Goal: Task Accomplishment & Management: Use online tool/utility

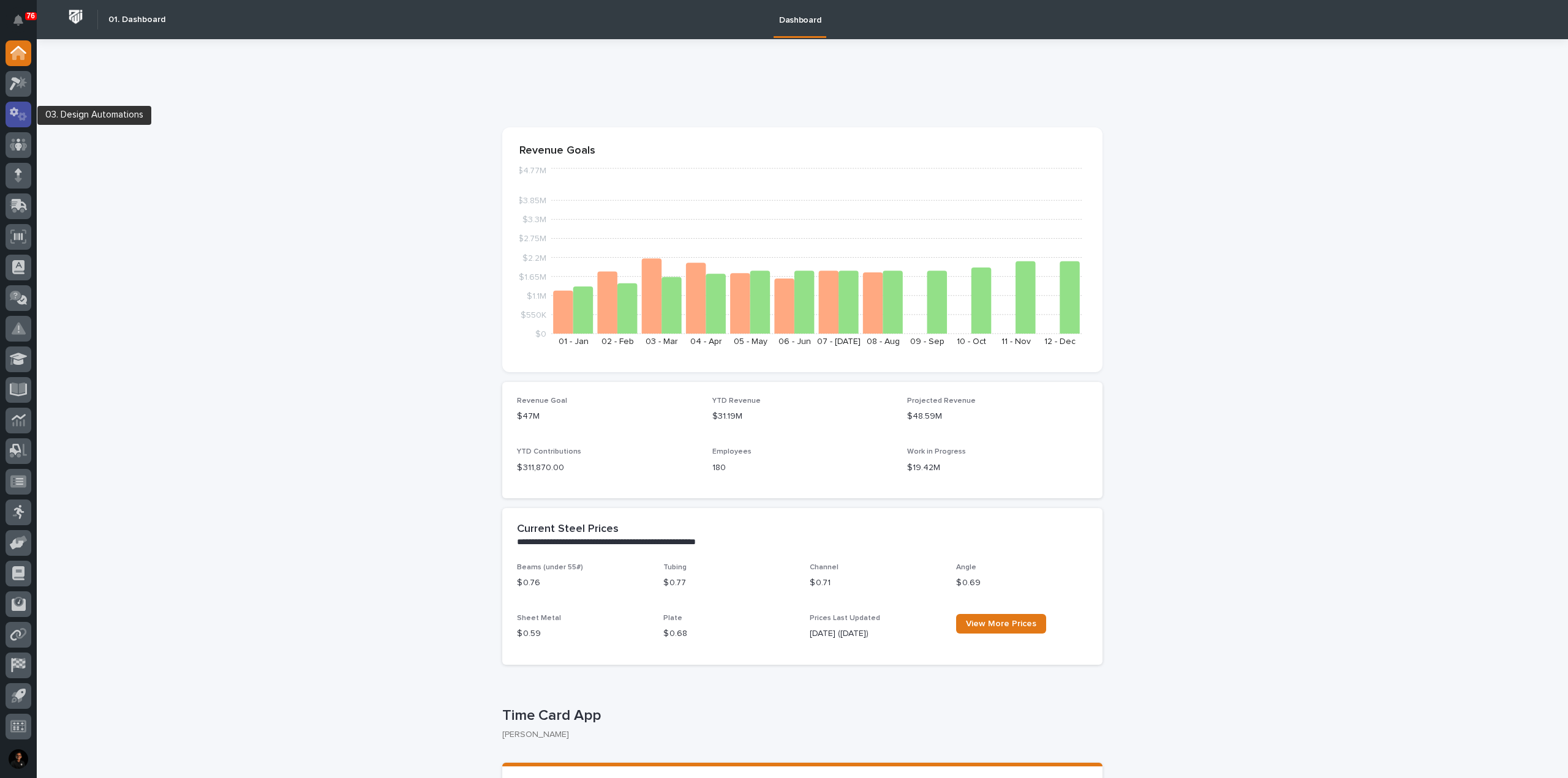
click at [12, 110] on icon at bounding box center [14, 112] width 9 height 9
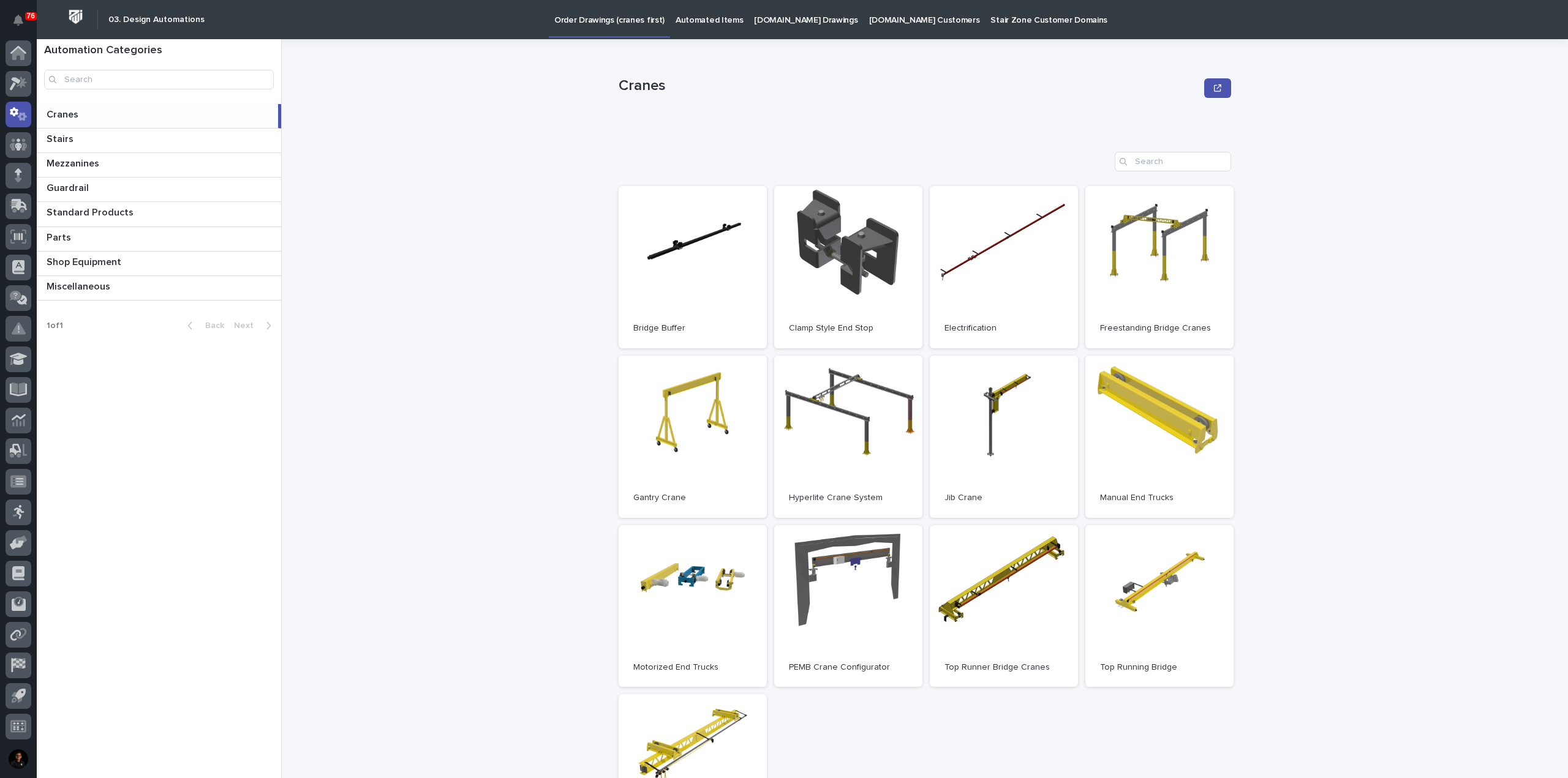
click at [699, 20] on p "Automated Items" at bounding box center [709, 12] width 67 height 26
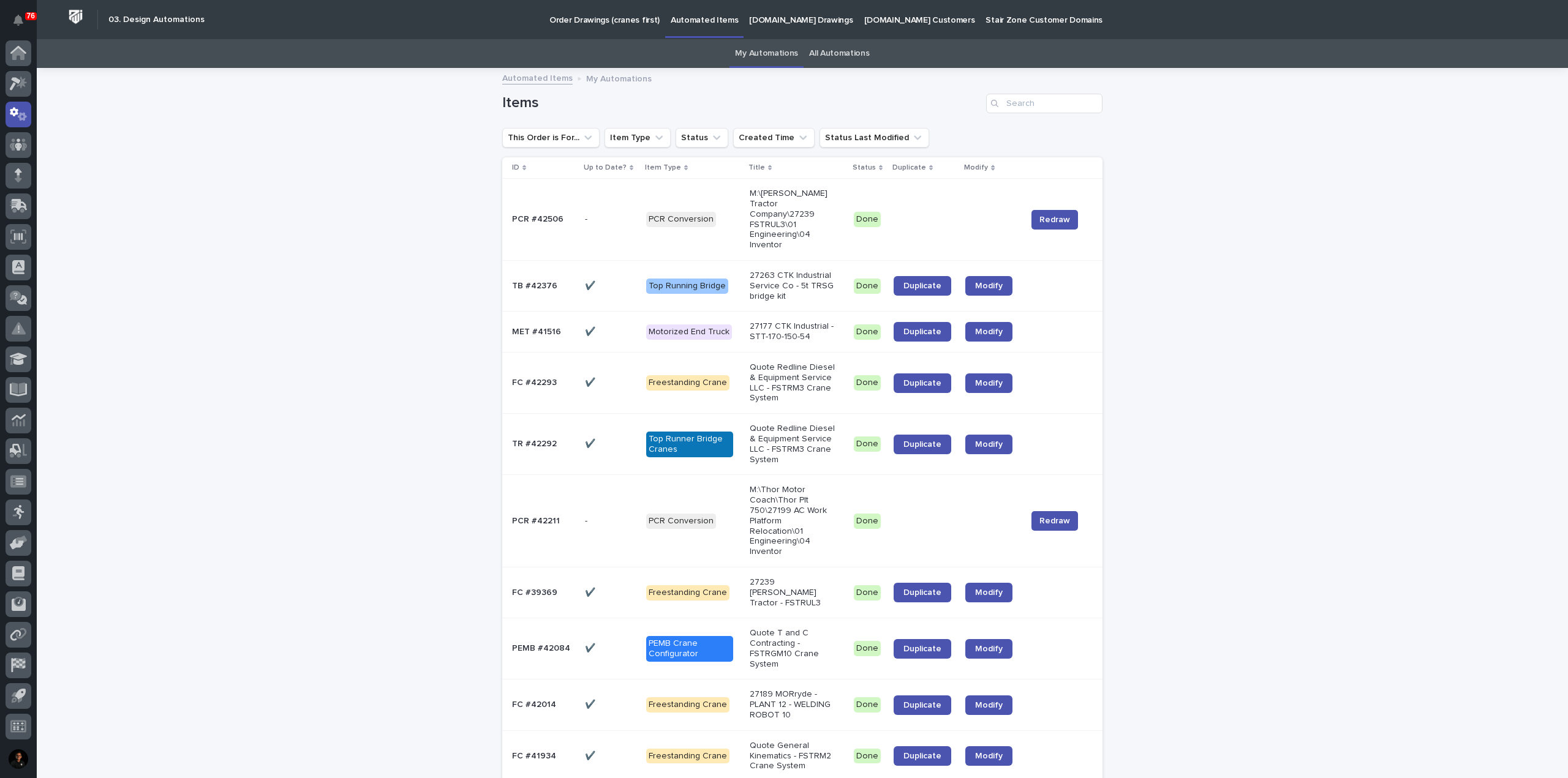
click at [855, 67] on link "All Automations" at bounding box center [839, 53] width 60 height 28
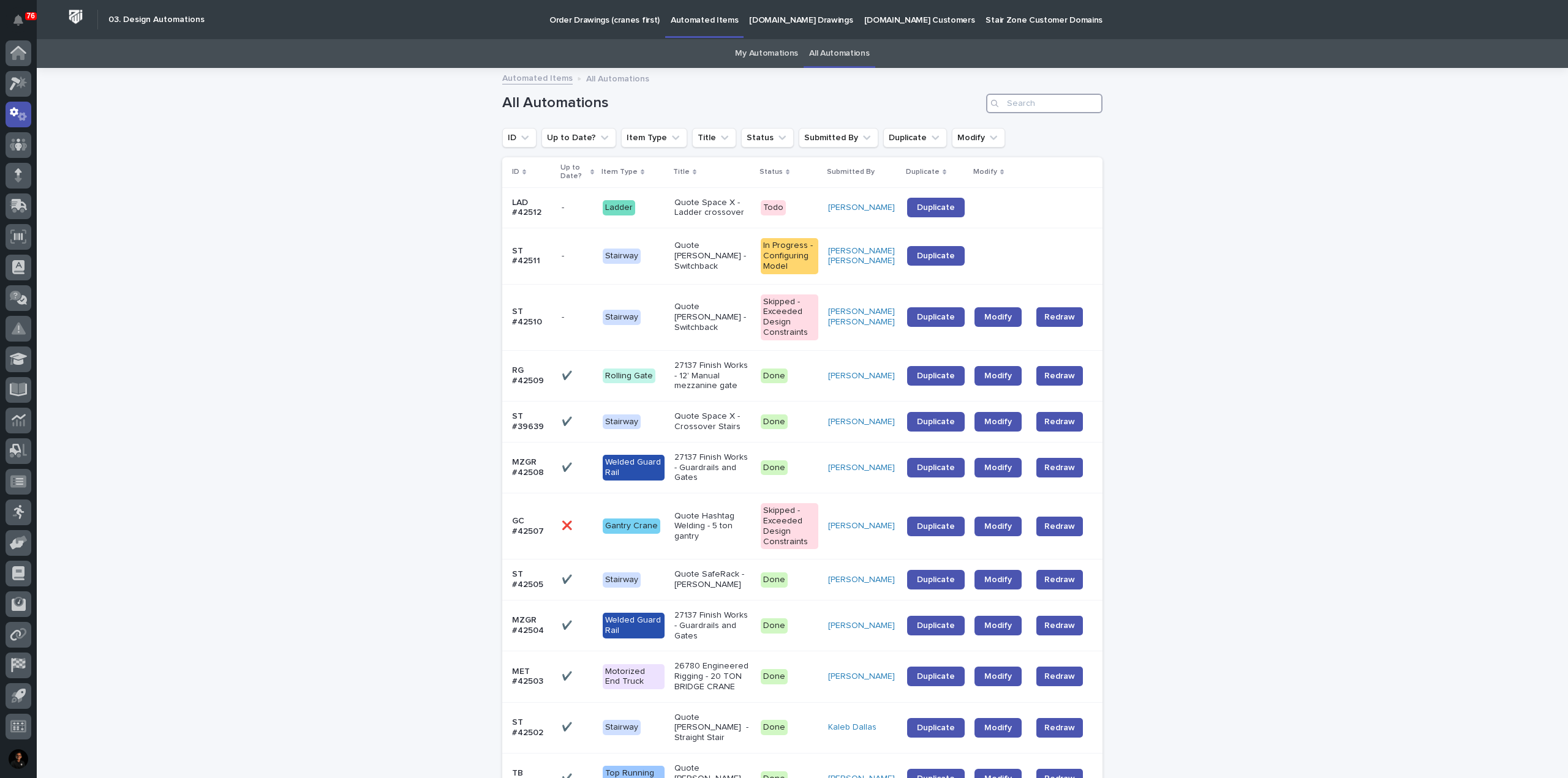
click at [1033, 107] on input "Search" at bounding box center [1044, 104] width 116 height 20
type input "42509"
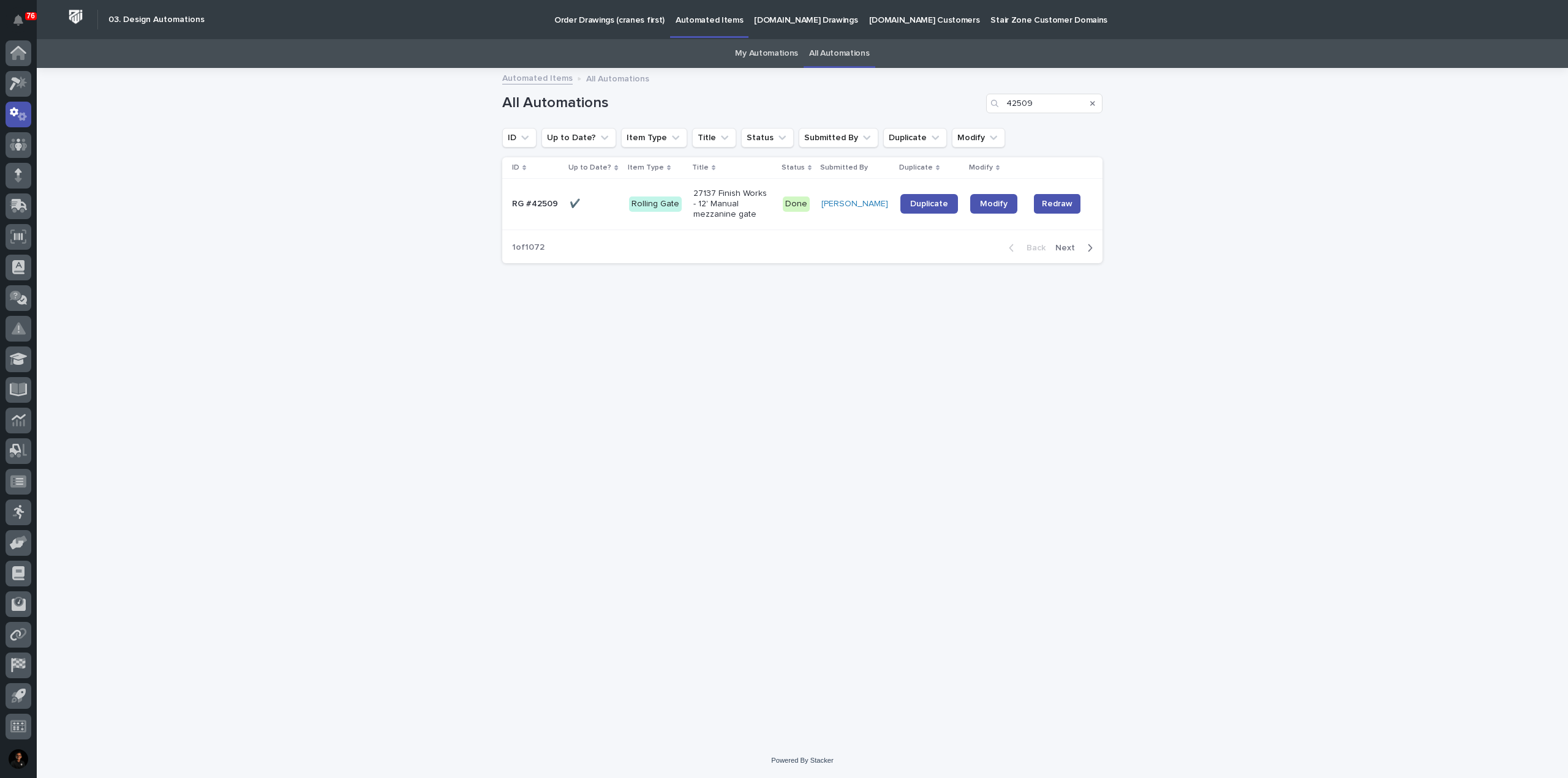
click at [723, 207] on p "27137 Finish Works - 12' Manual mezzanine gate" at bounding box center [731, 204] width 76 height 31
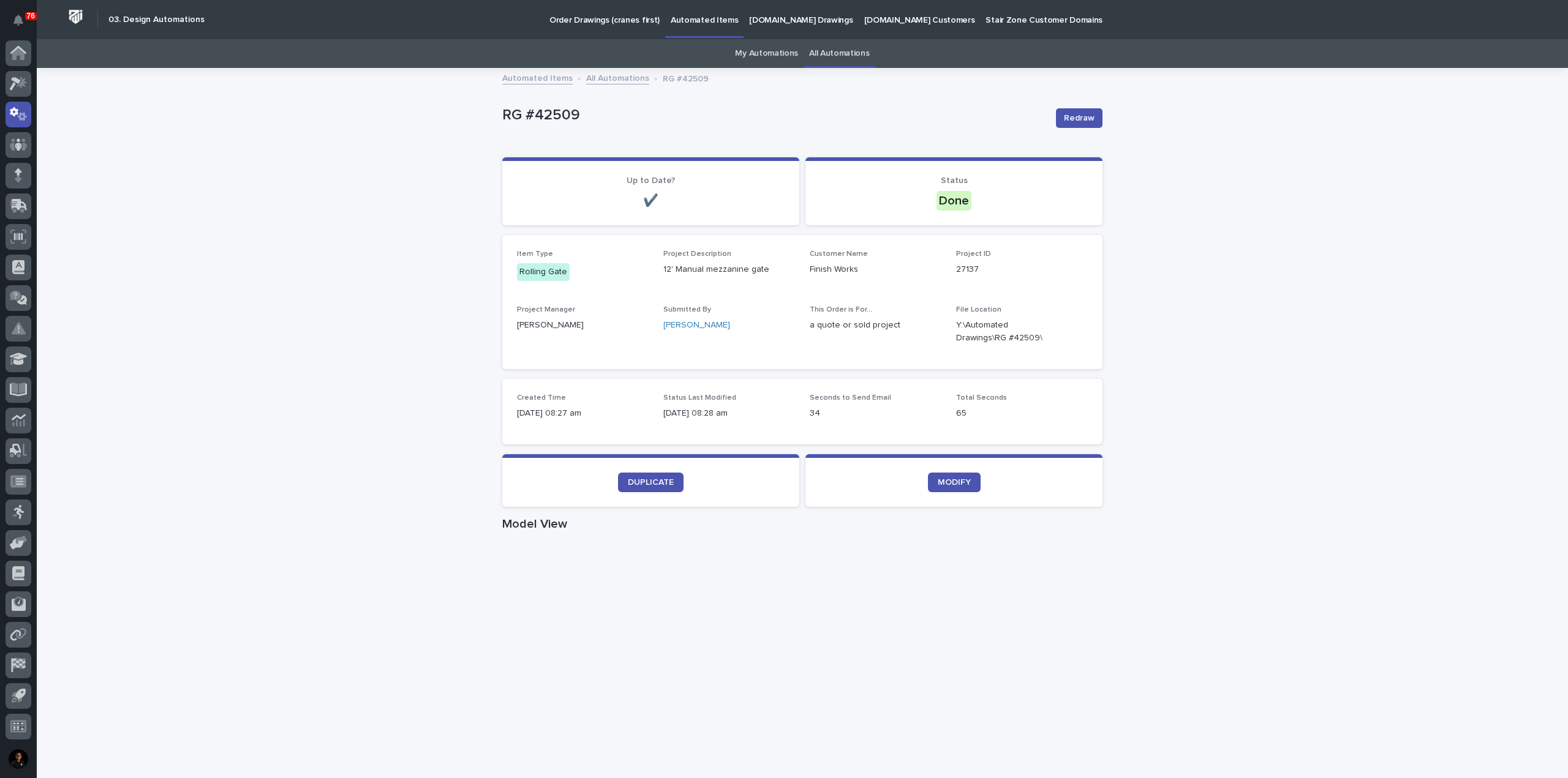
click at [942, 469] on section "MODIFY" at bounding box center [954, 480] width 297 height 52
click at [947, 483] on span "MODIFY" at bounding box center [954, 483] width 33 height 9
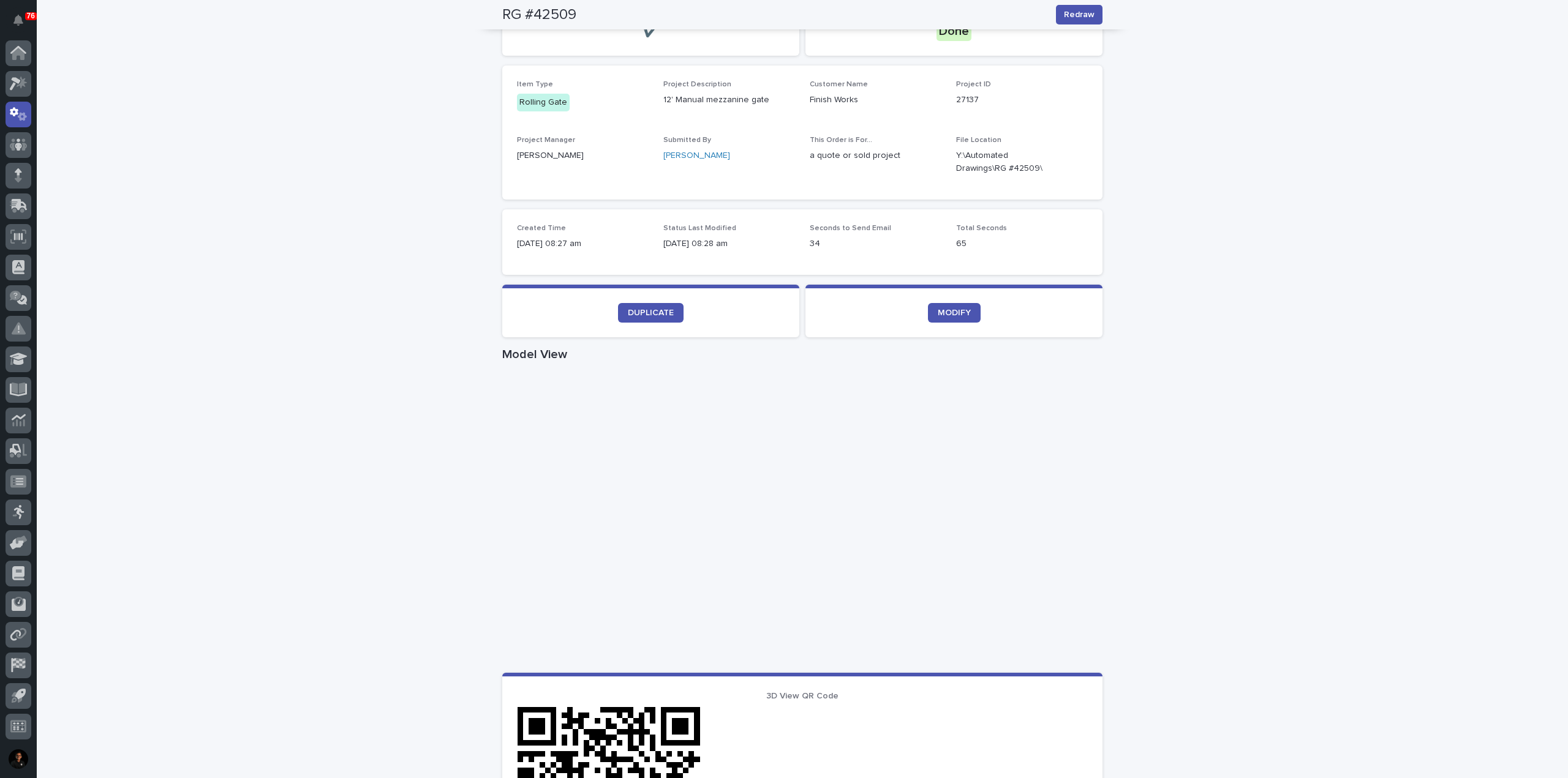
scroll to position [115, 0]
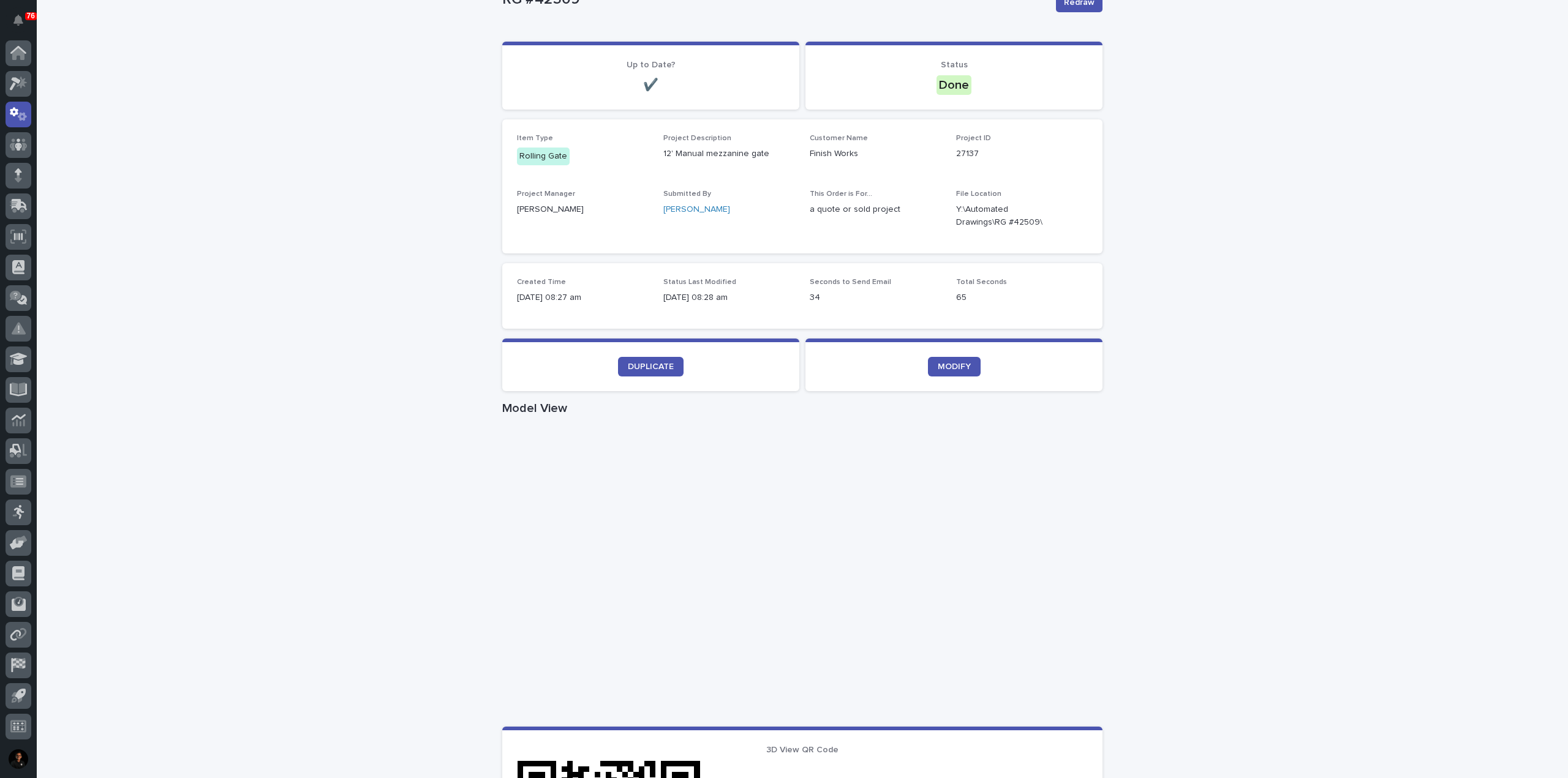
click at [1262, 343] on div "Loading... Saving… Loading... Saving… RG #42509 Redraw RG #42509 Redraw Sorry, …" at bounding box center [802, 593] width 1532 height 1280
click at [944, 365] on span "MODIFY" at bounding box center [954, 367] width 33 height 9
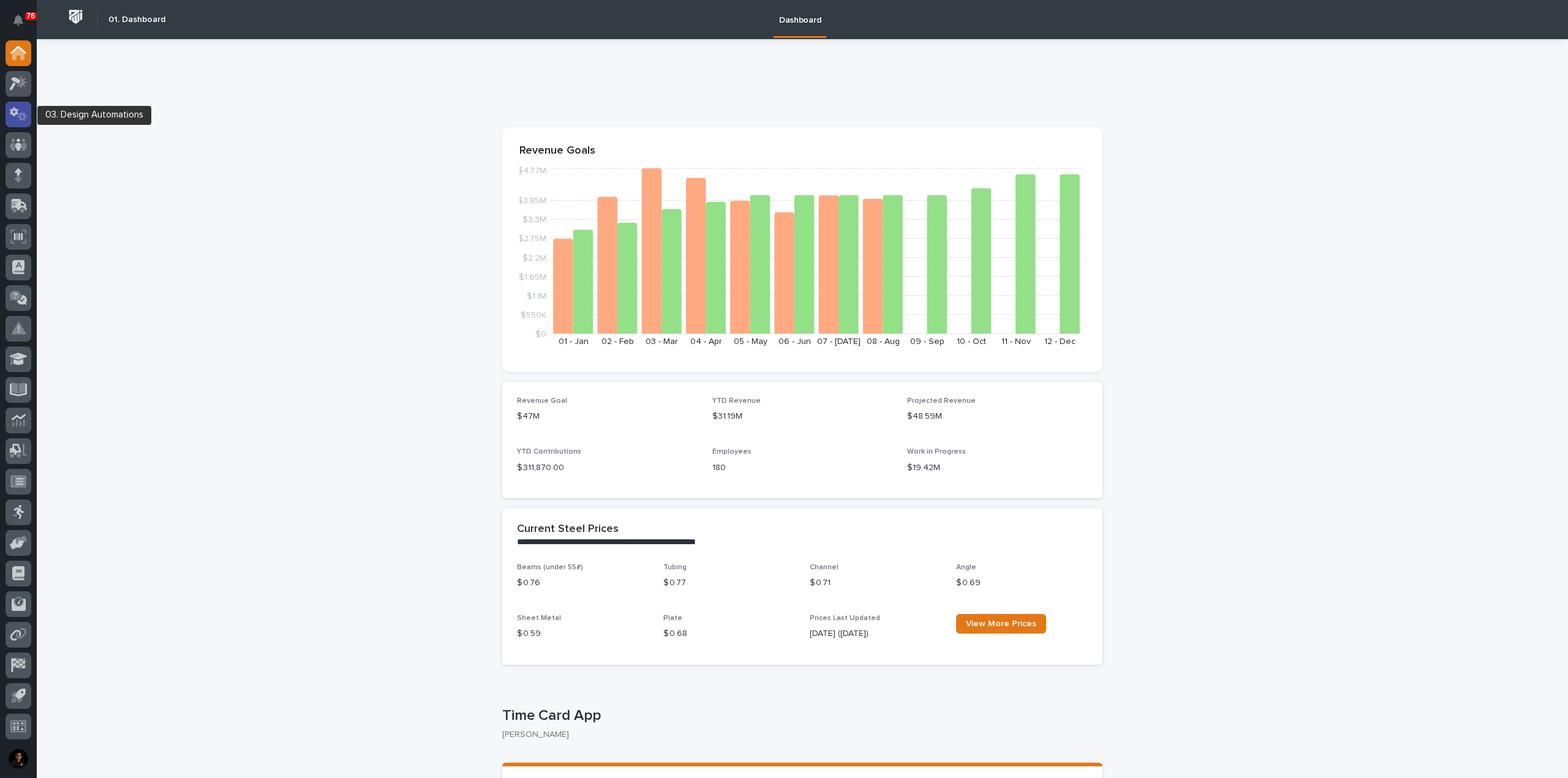
click at [24, 112] on icon at bounding box center [19, 114] width 18 height 14
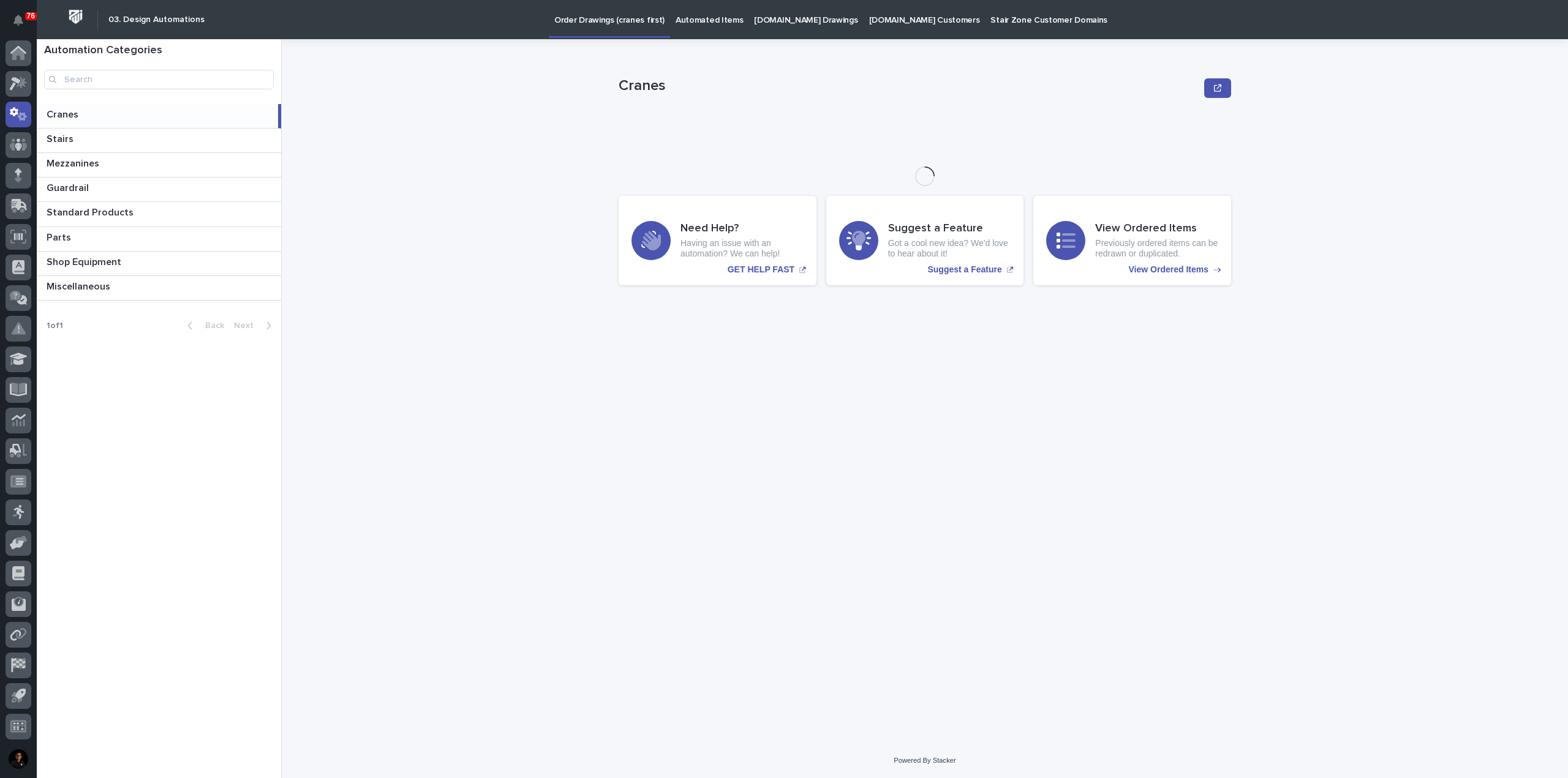
click at [697, 16] on p "Automated Items" at bounding box center [709, 12] width 67 height 26
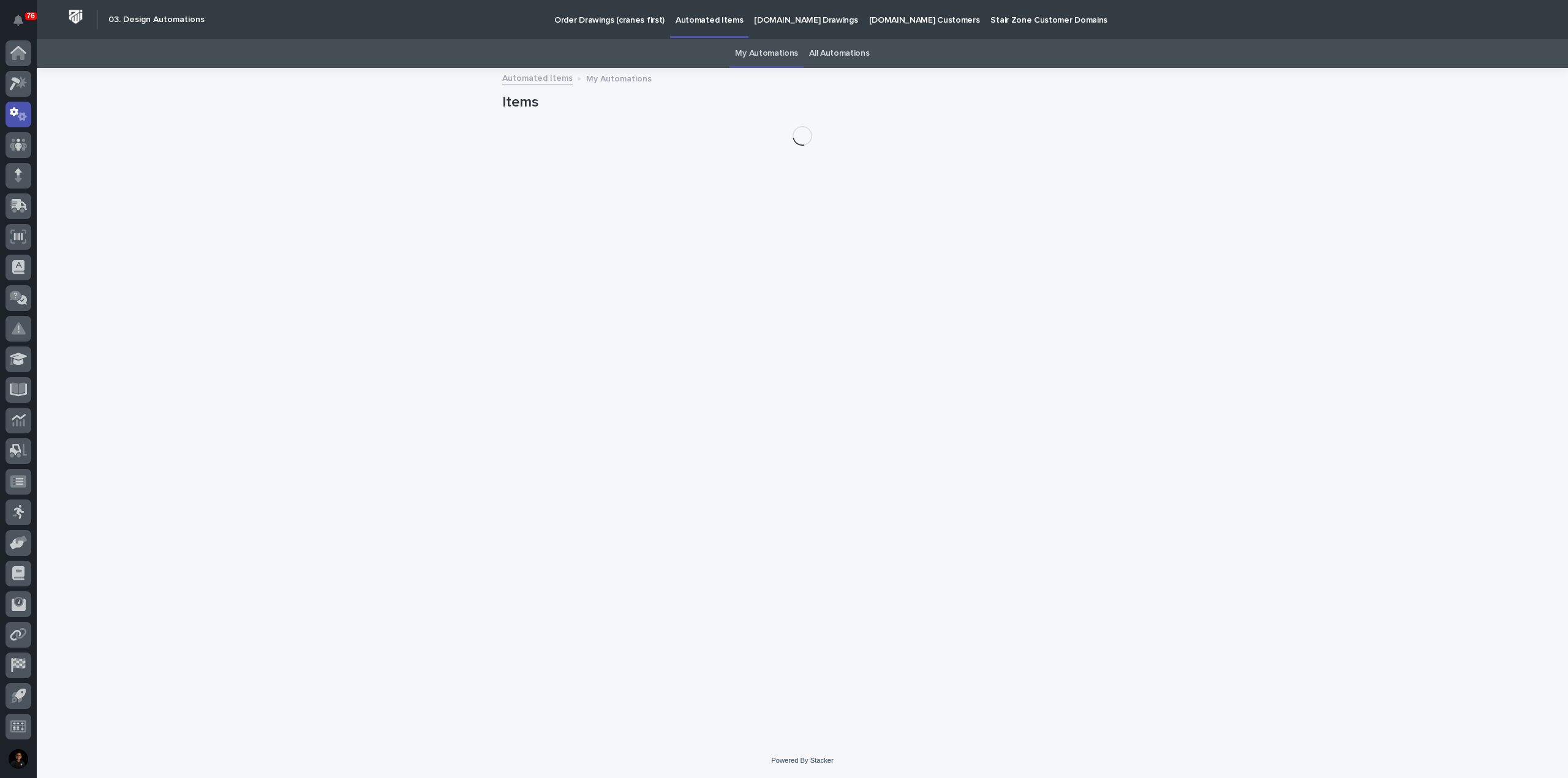
click at [841, 55] on link "All Automations" at bounding box center [839, 53] width 60 height 28
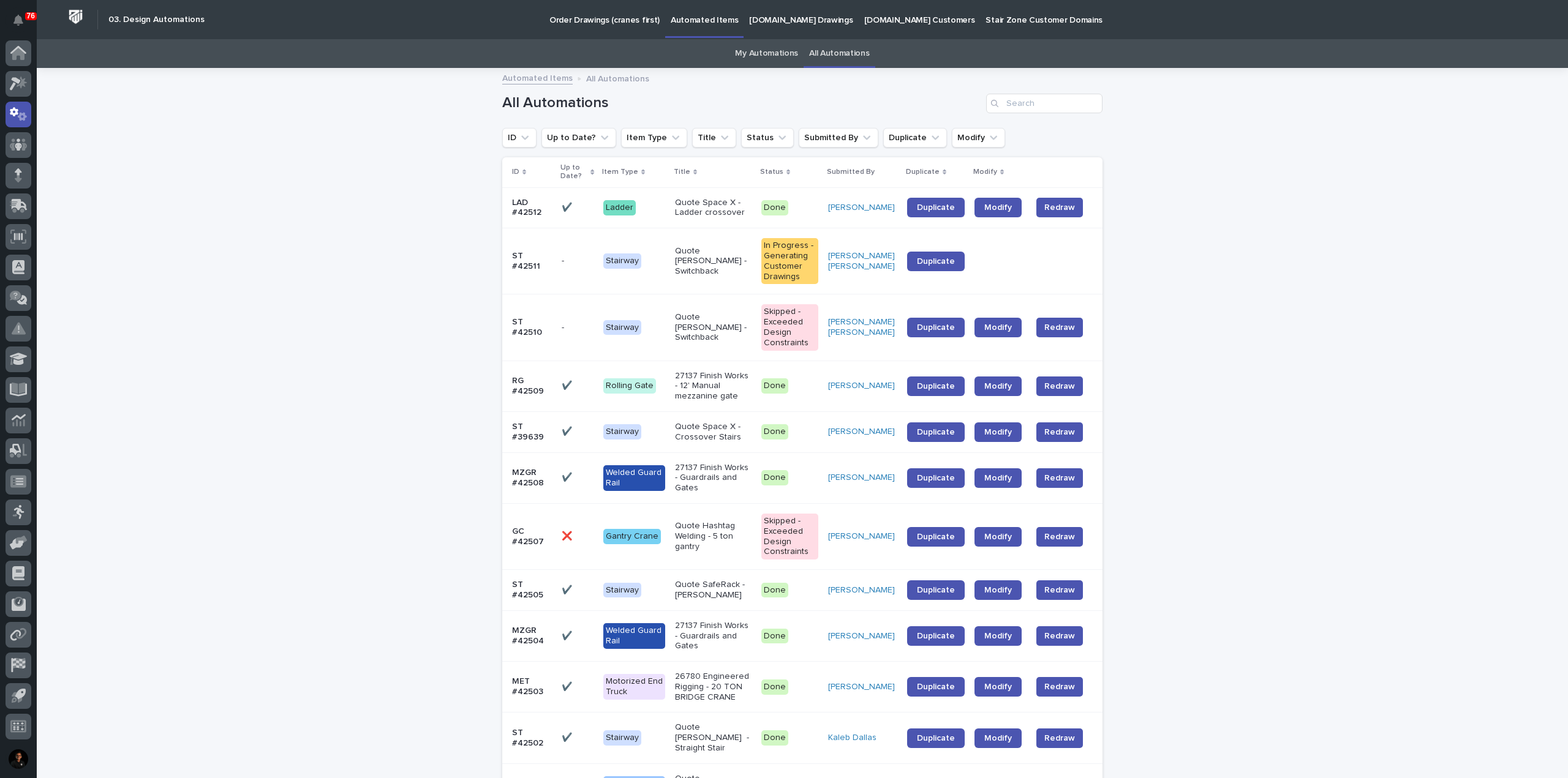
click at [846, 46] on link "All Automations" at bounding box center [839, 53] width 60 height 28
click at [1048, 100] on input "Search" at bounding box center [1044, 104] width 116 height 20
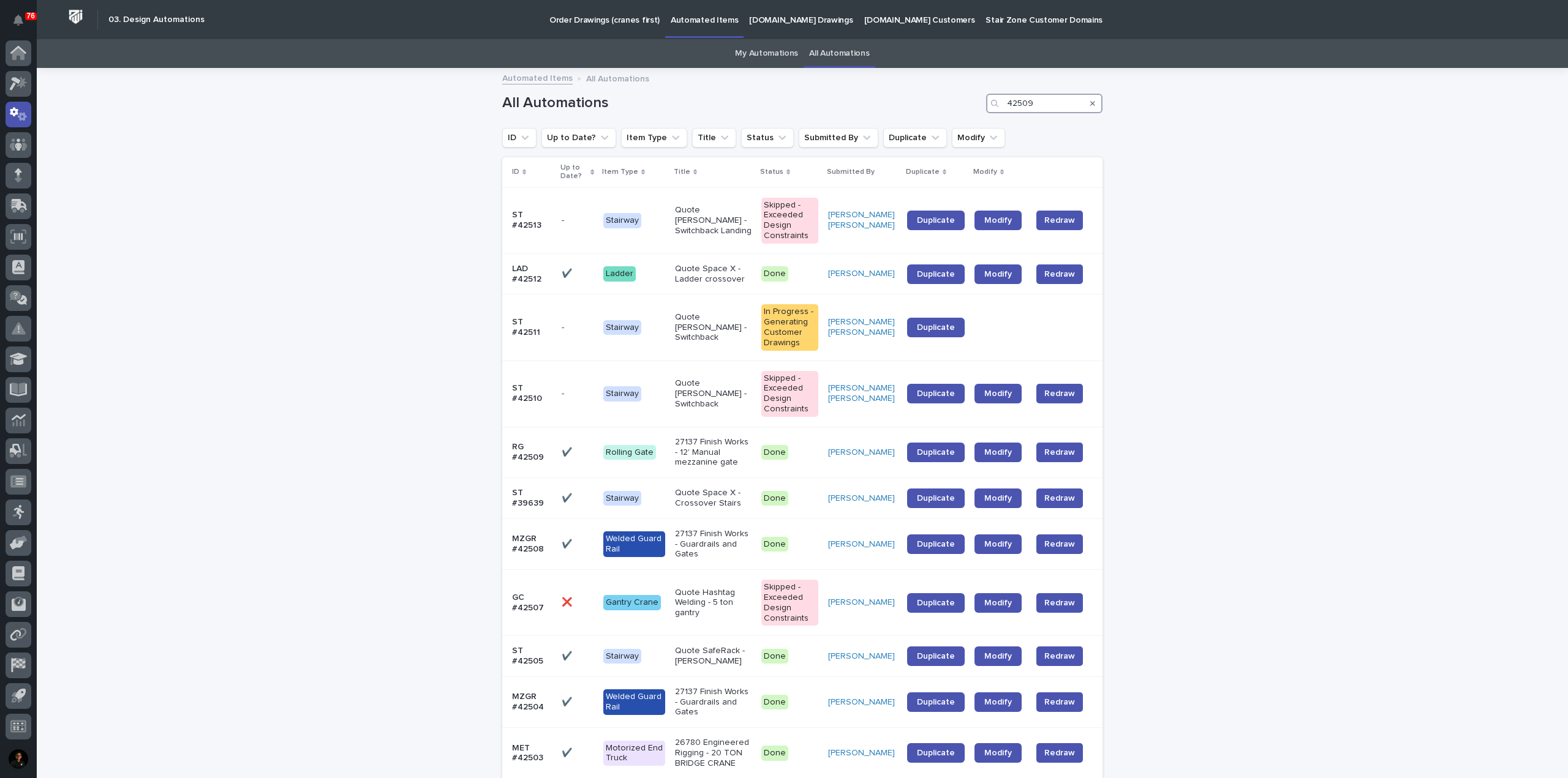
type input "42509"
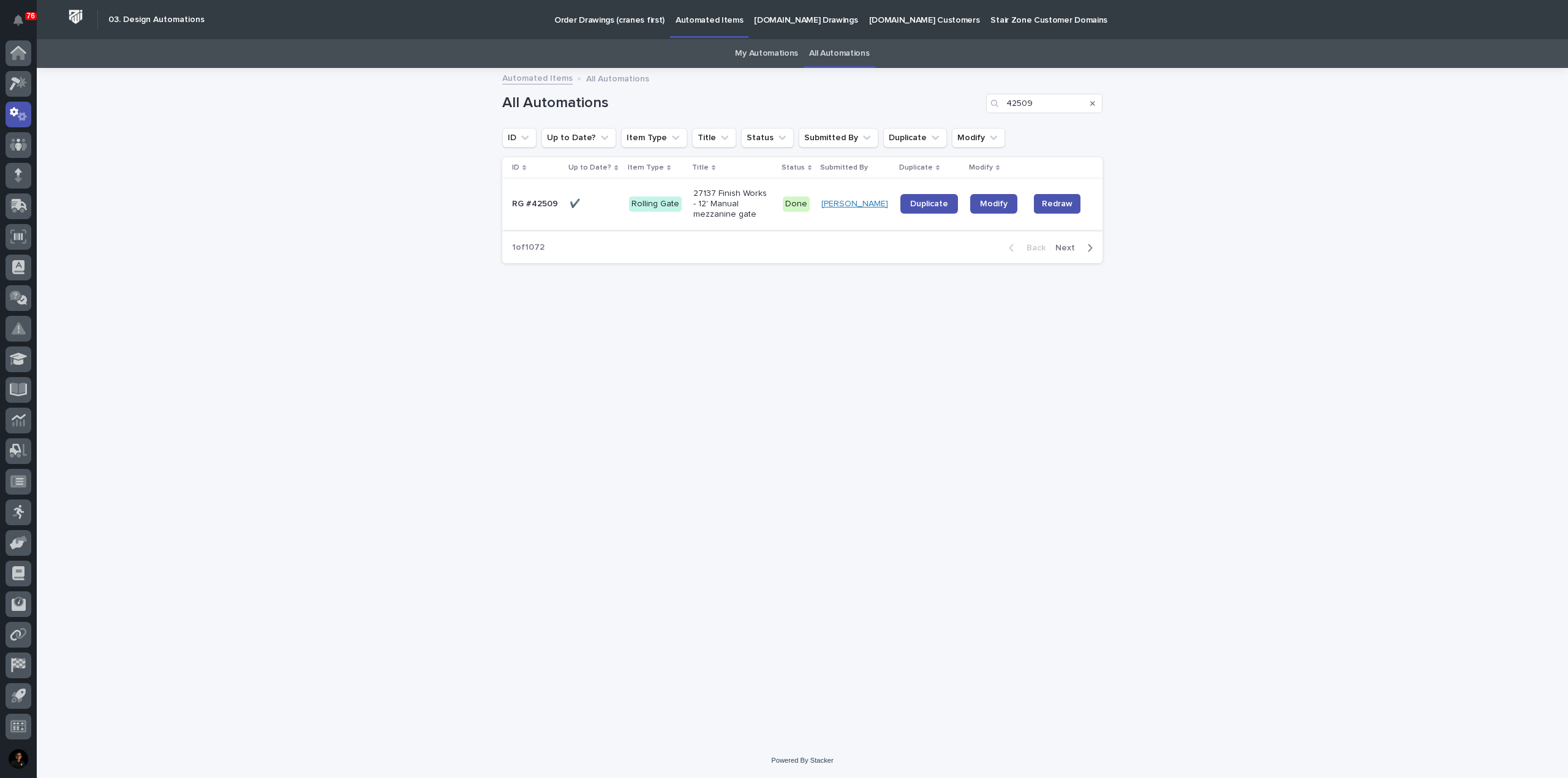
click at [853, 208] on link "Sid Pareek" at bounding box center [855, 204] width 67 height 11
click at [683, 205] on p "Rolling Gate" at bounding box center [656, 204] width 54 height 15
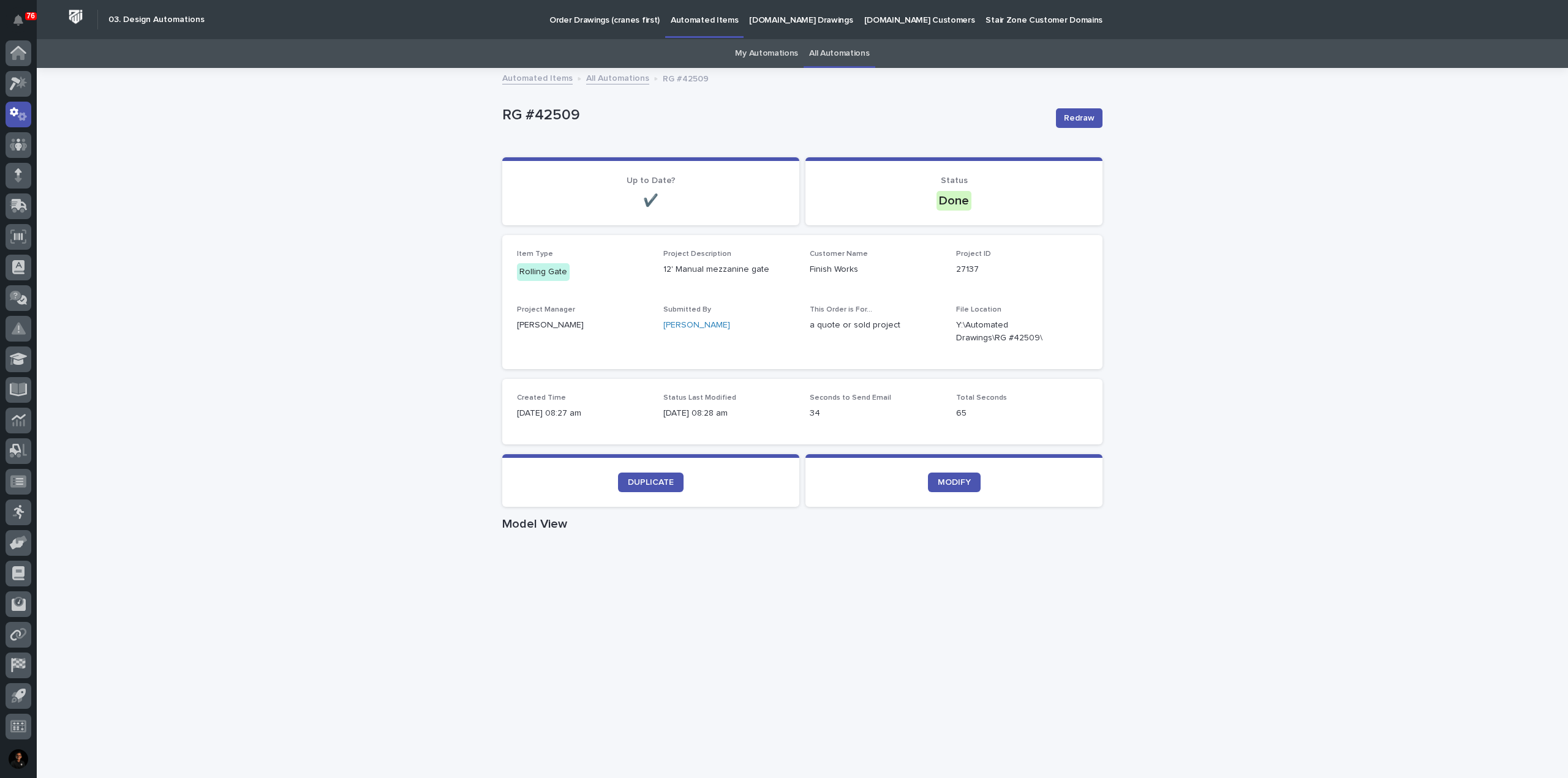
click at [1232, 379] on div "Loading... Saving… Loading... Saving… RG #42509 Redraw RG #42509 Redraw Sorry, …" at bounding box center [802, 709] width 1532 height 1280
click at [945, 482] on span "MODIFY" at bounding box center [954, 483] width 33 height 9
click at [1078, 120] on span "Redraw" at bounding box center [1079, 118] width 31 height 12
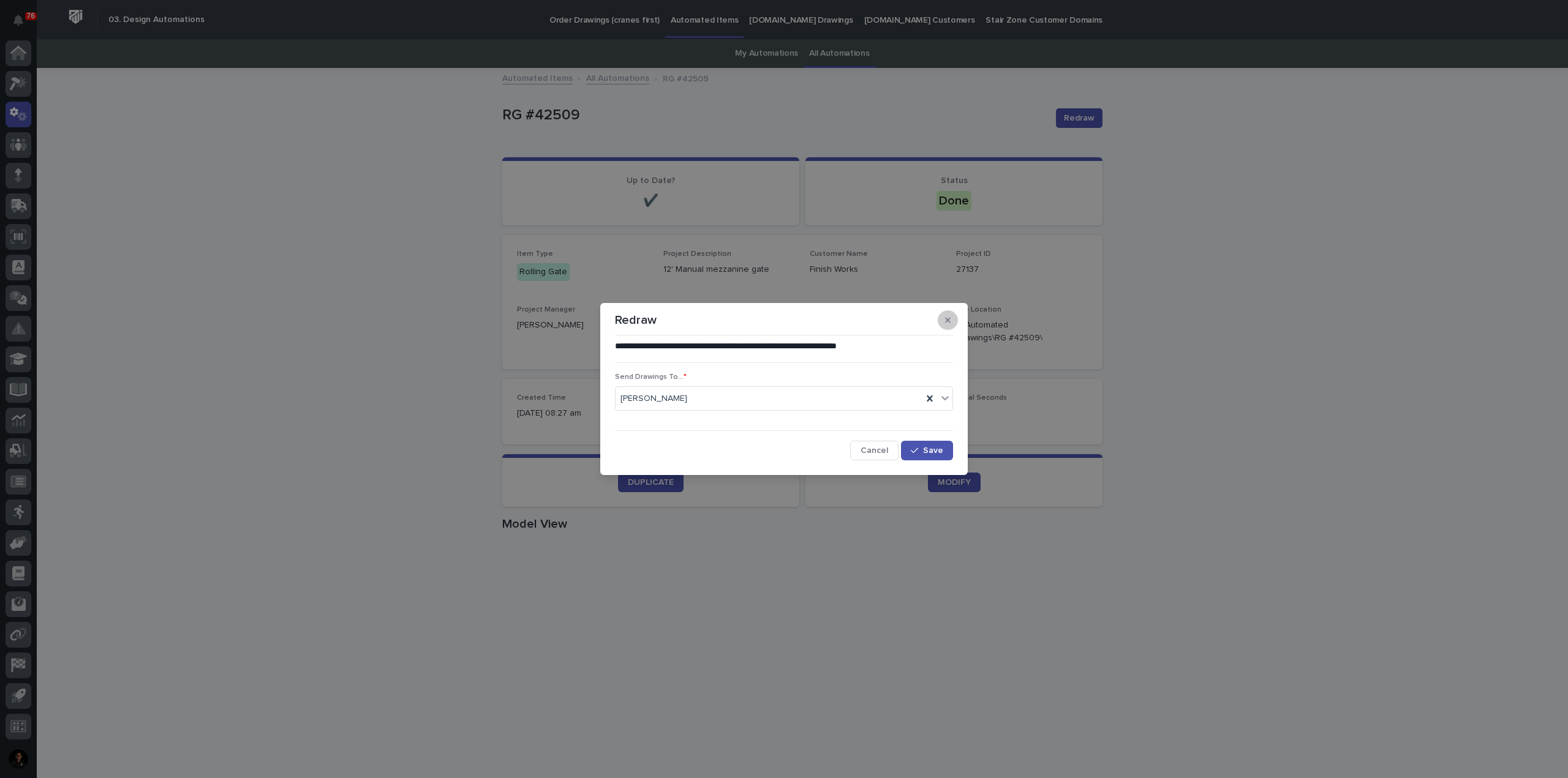
click at [951, 317] on button "button" at bounding box center [948, 320] width 20 height 20
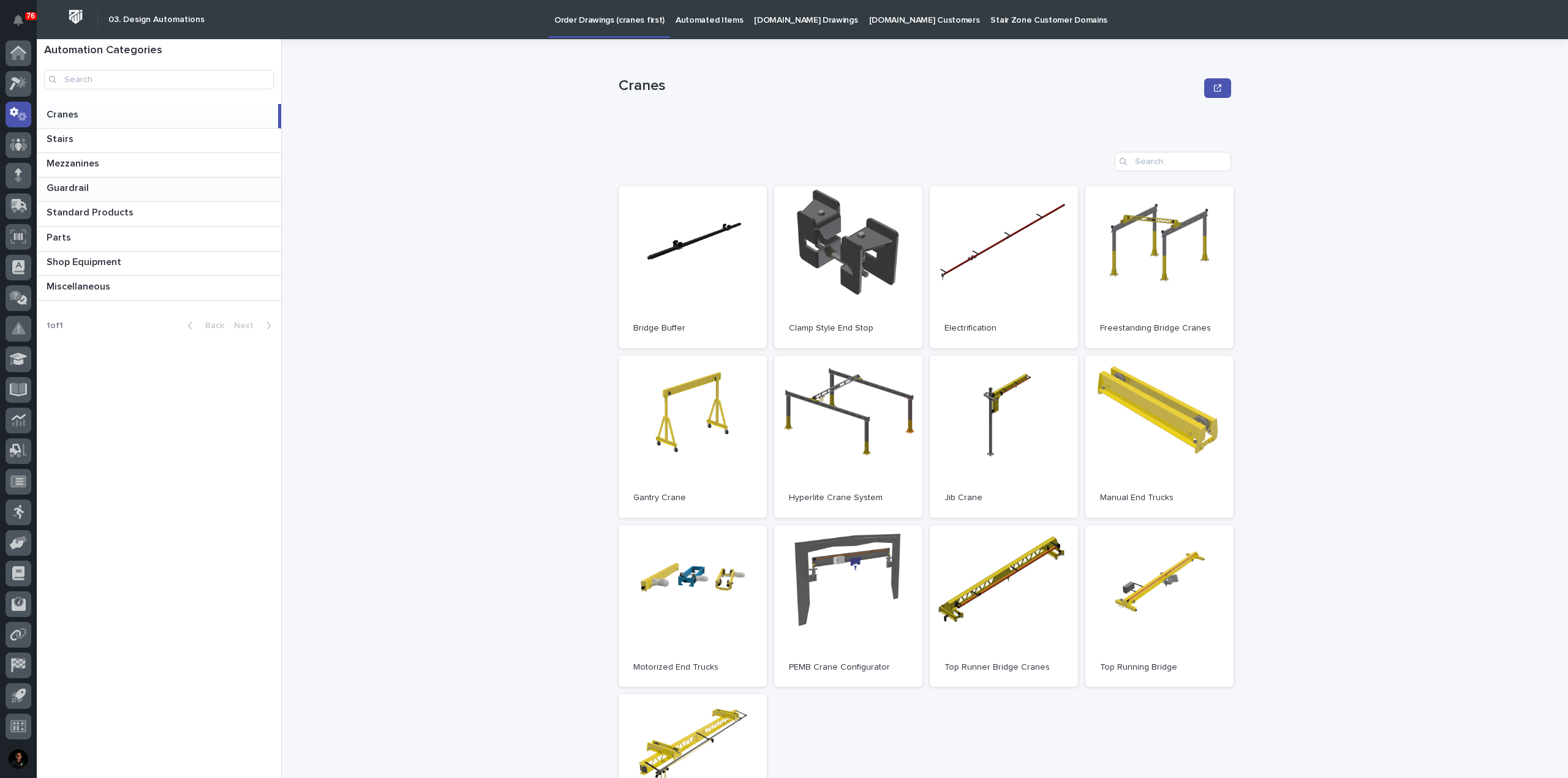
click at [114, 193] on p at bounding box center [161, 188] width 230 height 12
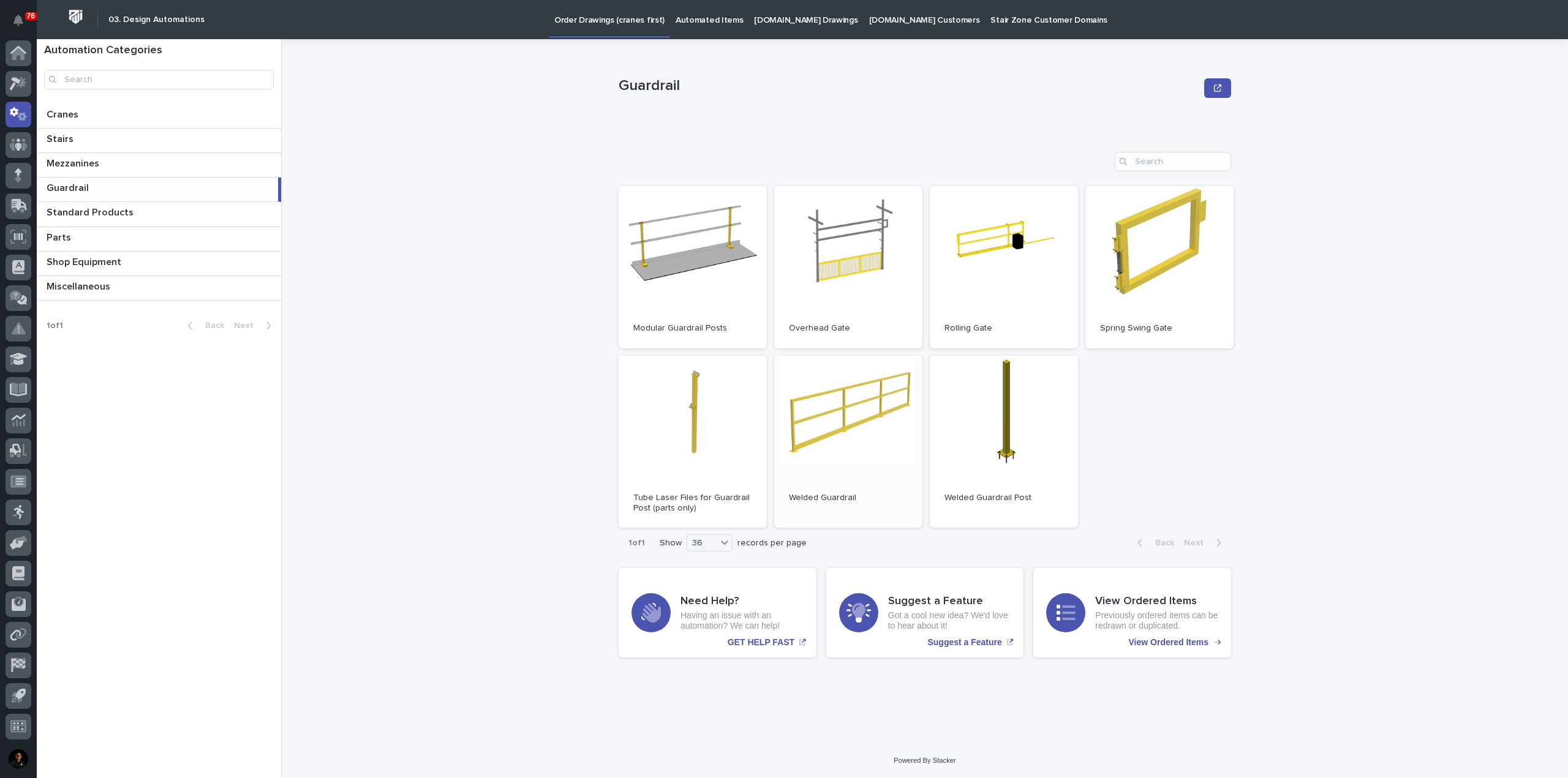
click at [849, 460] on link "Open" at bounding box center [848, 442] width 148 height 173
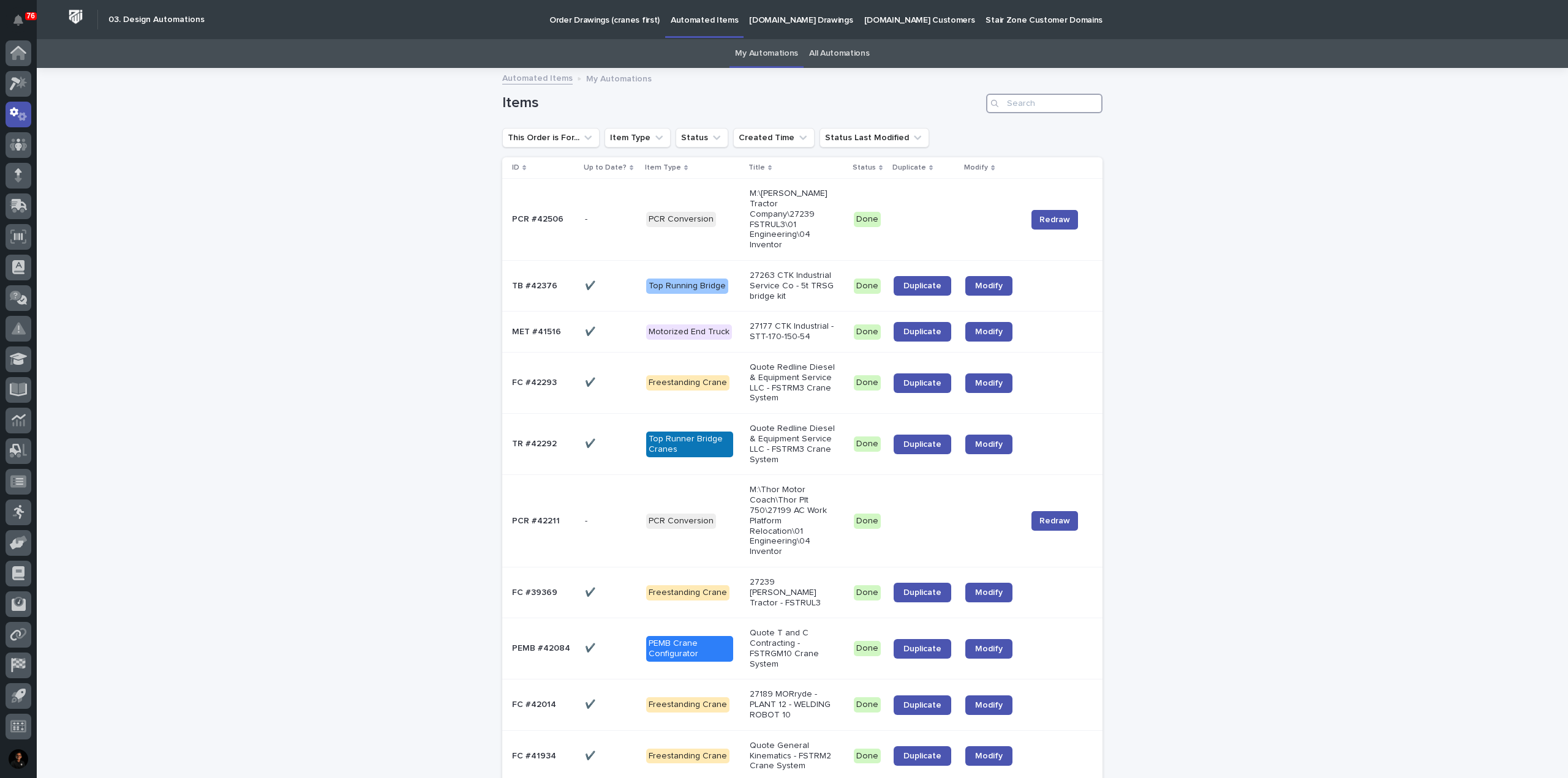
click at [1018, 112] on input "Search" at bounding box center [1044, 104] width 116 height 20
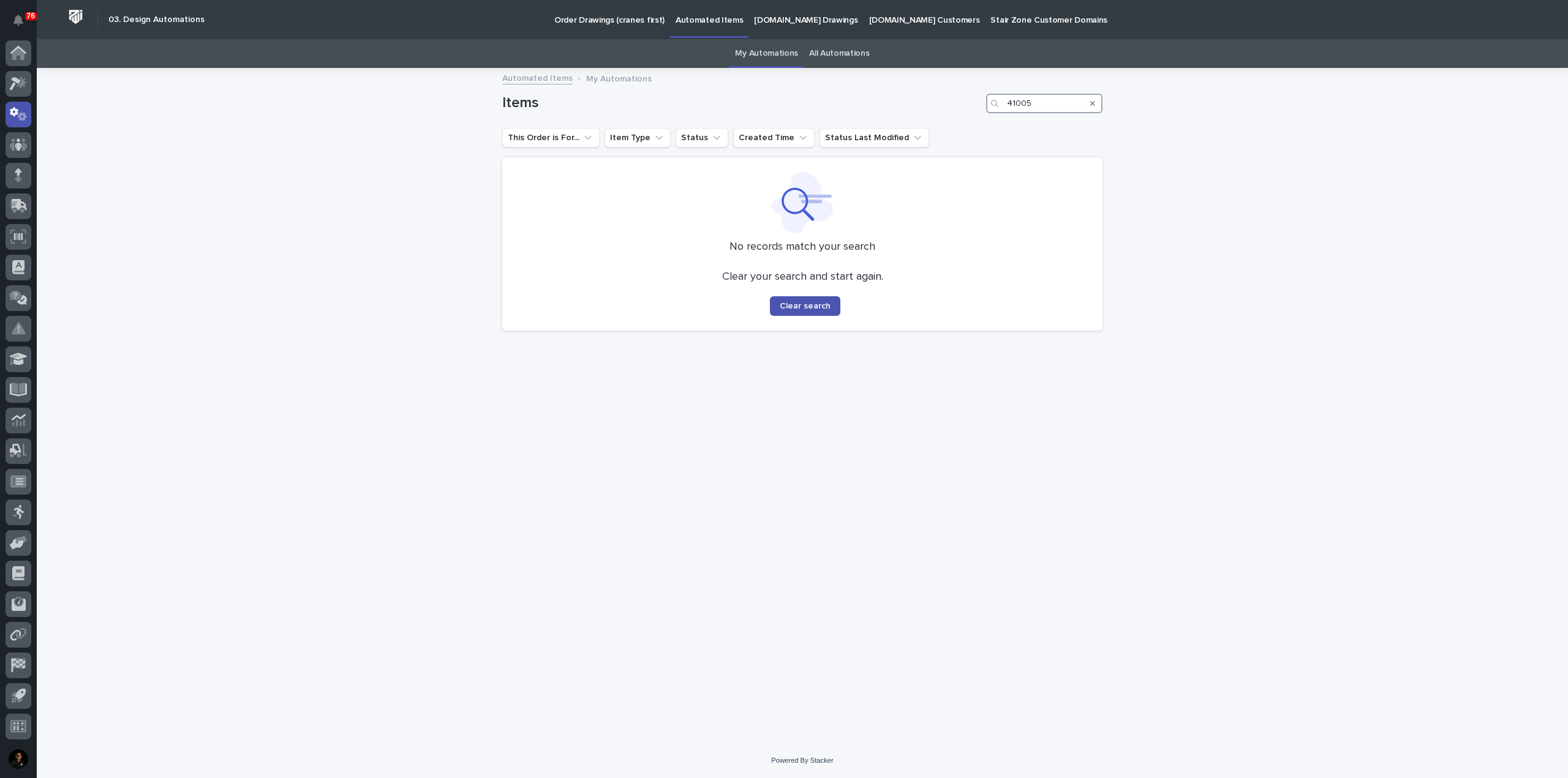
type input "41005"
click at [814, 54] on link "All Automations" at bounding box center [839, 53] width 60 height 28
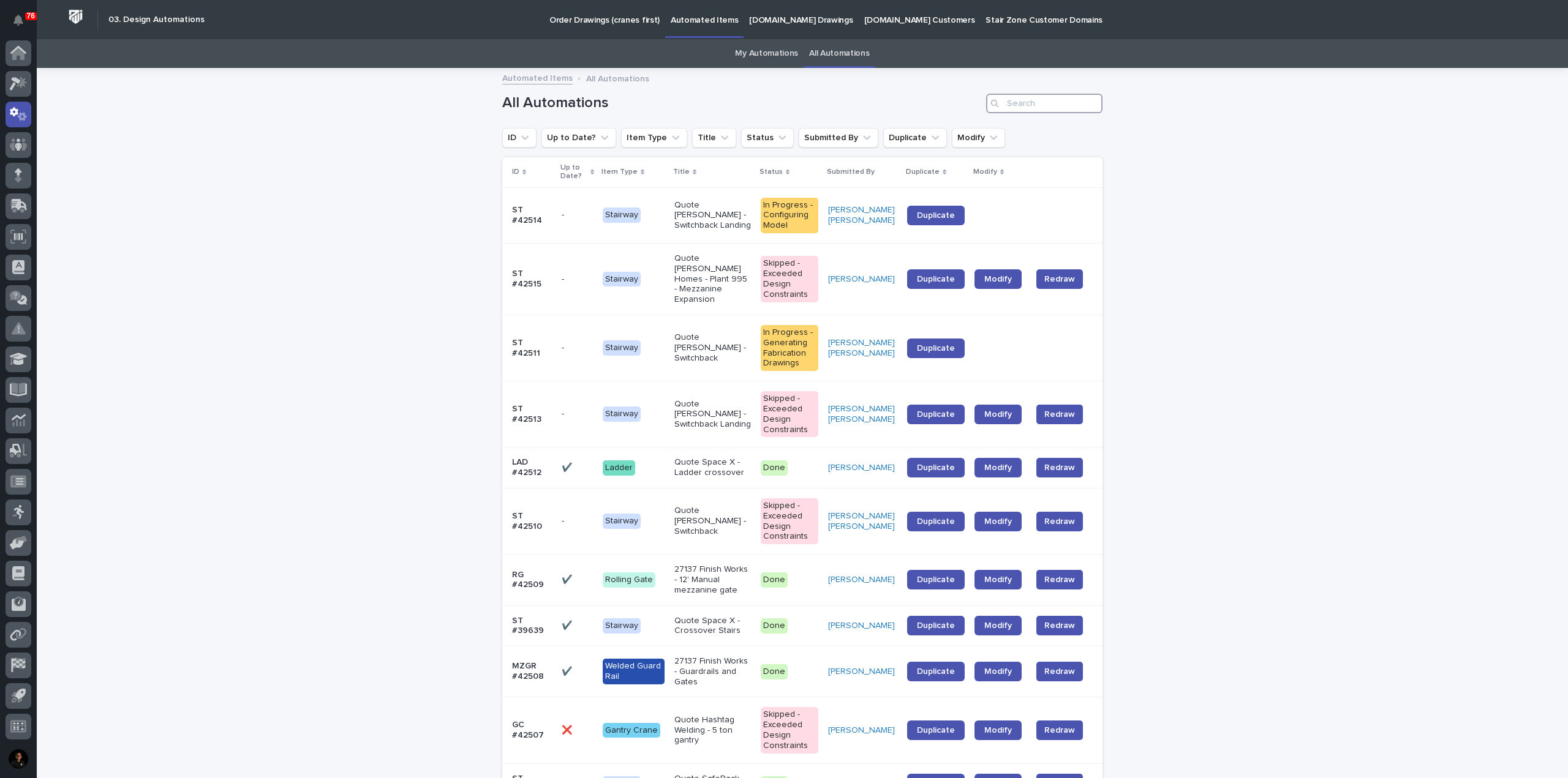
click at [1036, 110] on input "Search" at bounding box center [1044, 104] width 116 height 20
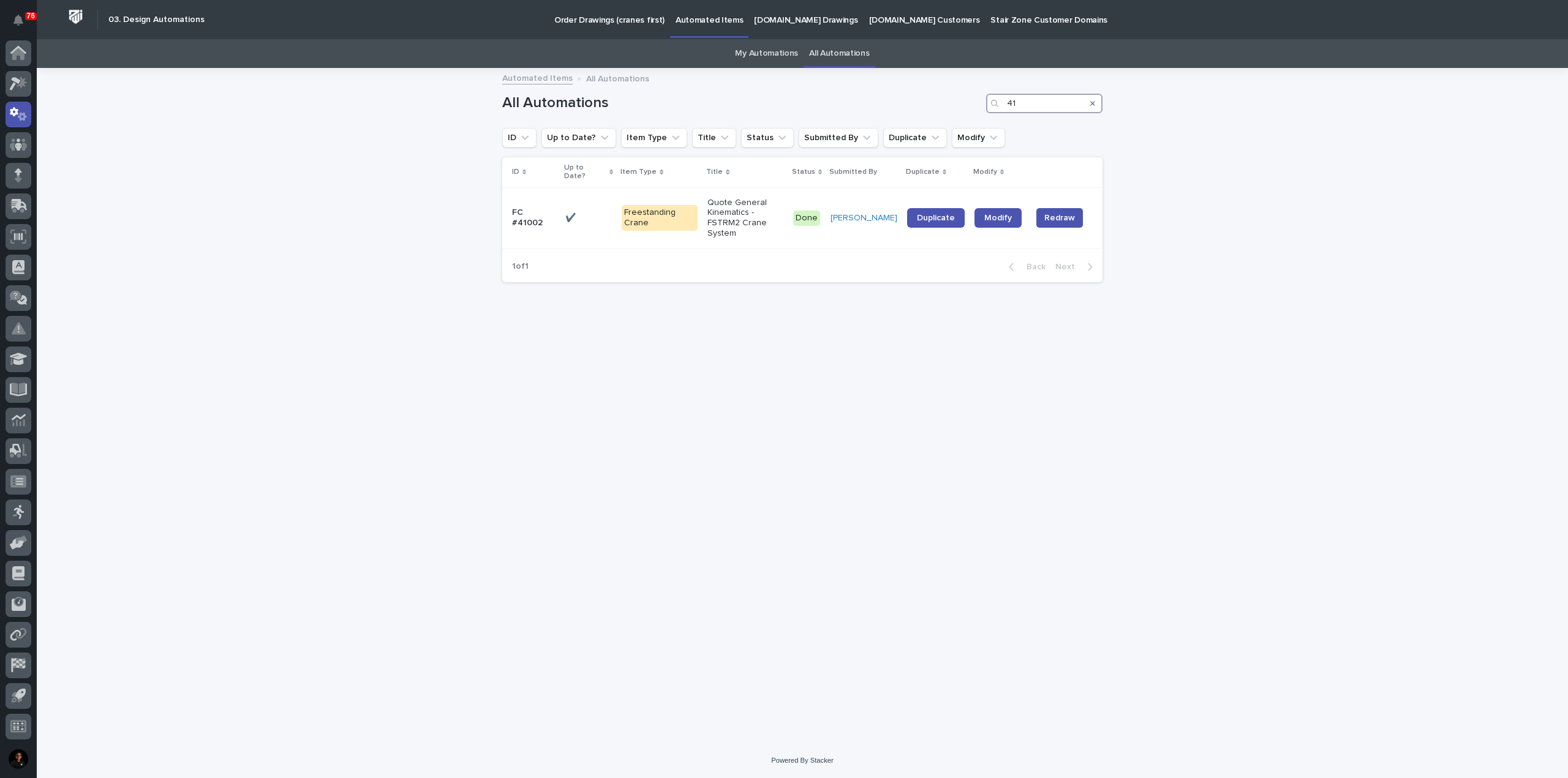
type input "4"
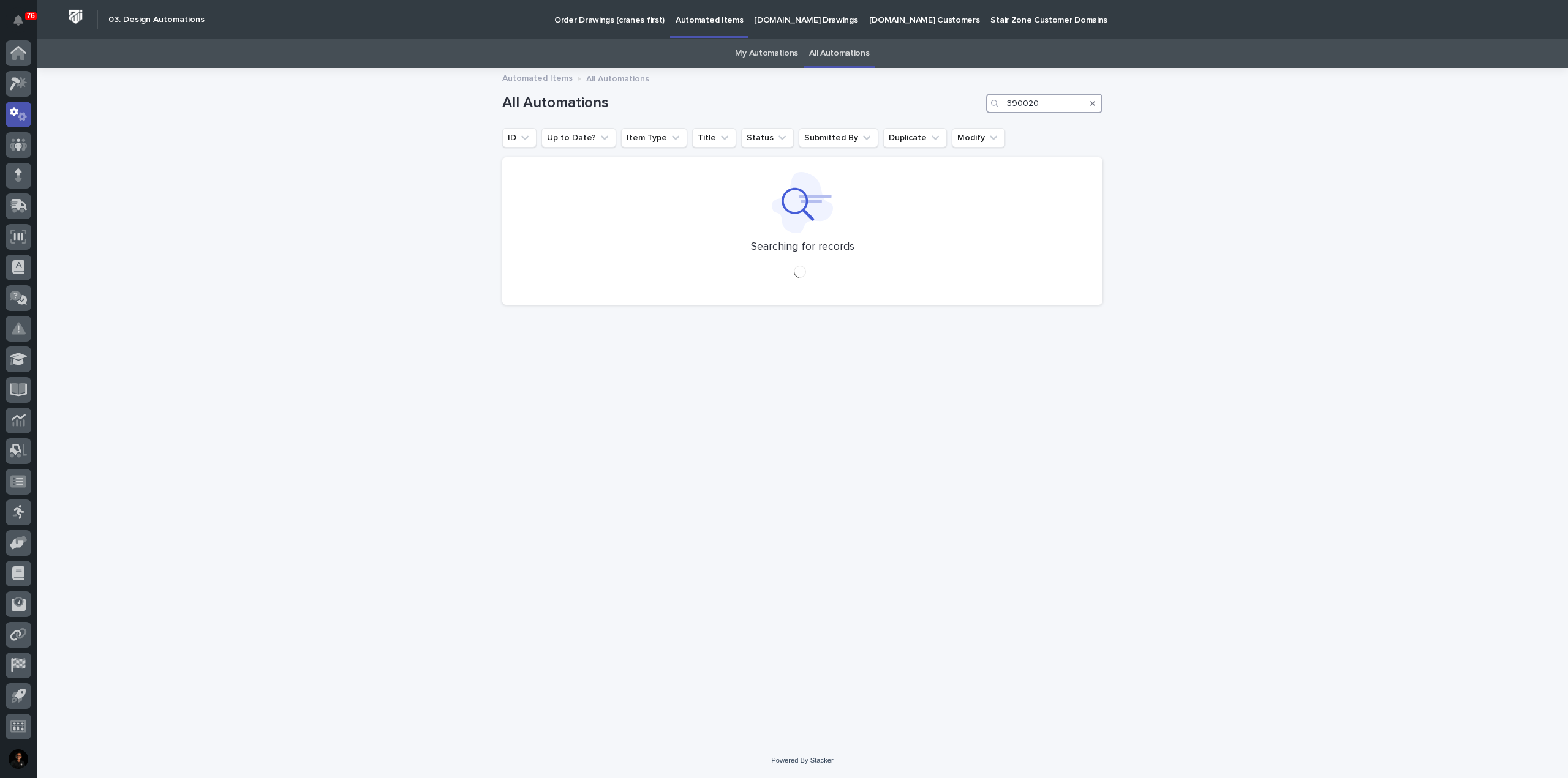
type input "39002"
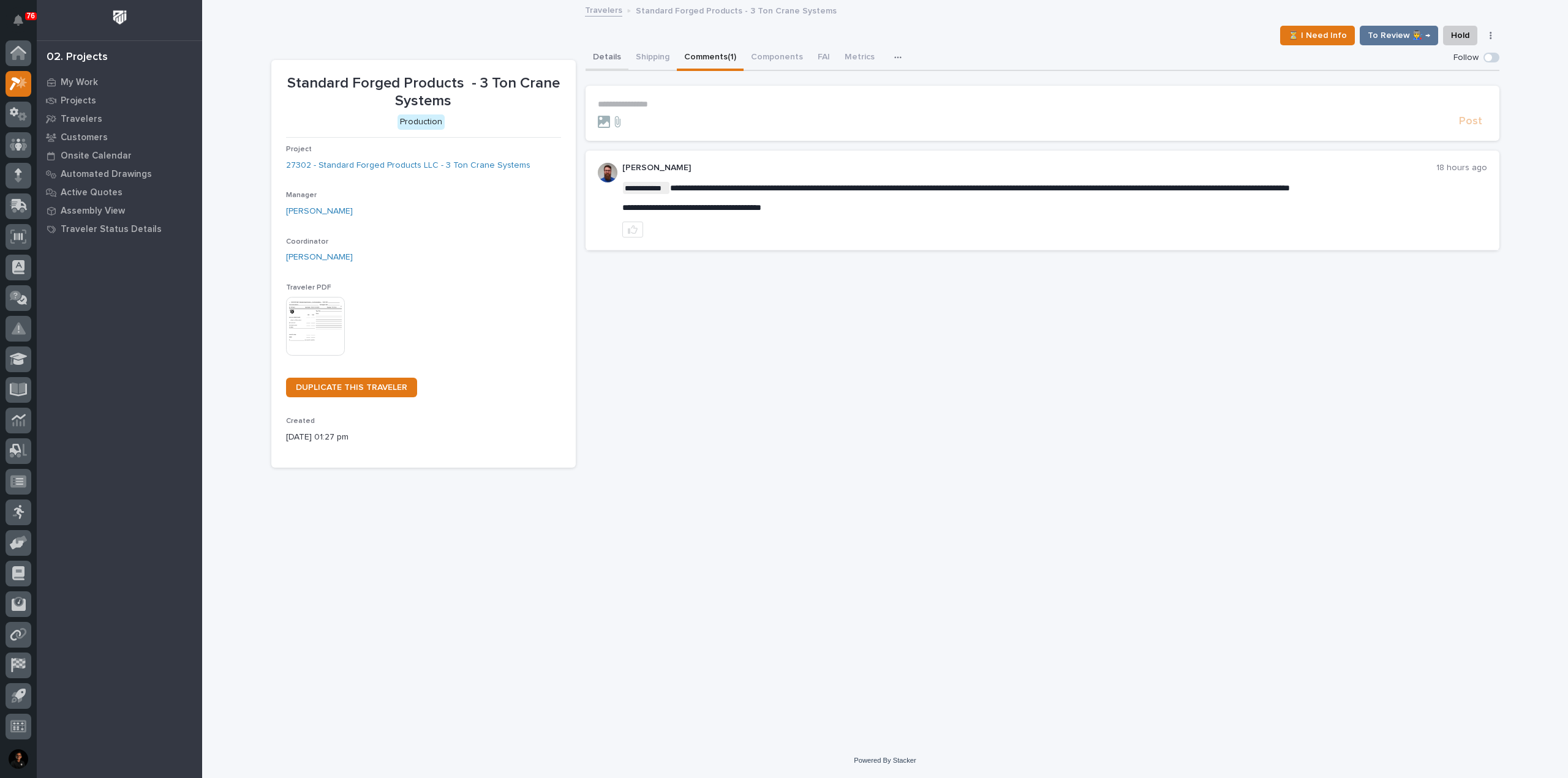
click at [607, 62] on button "Details" at bounding box center [607, 58] width 43 height 26
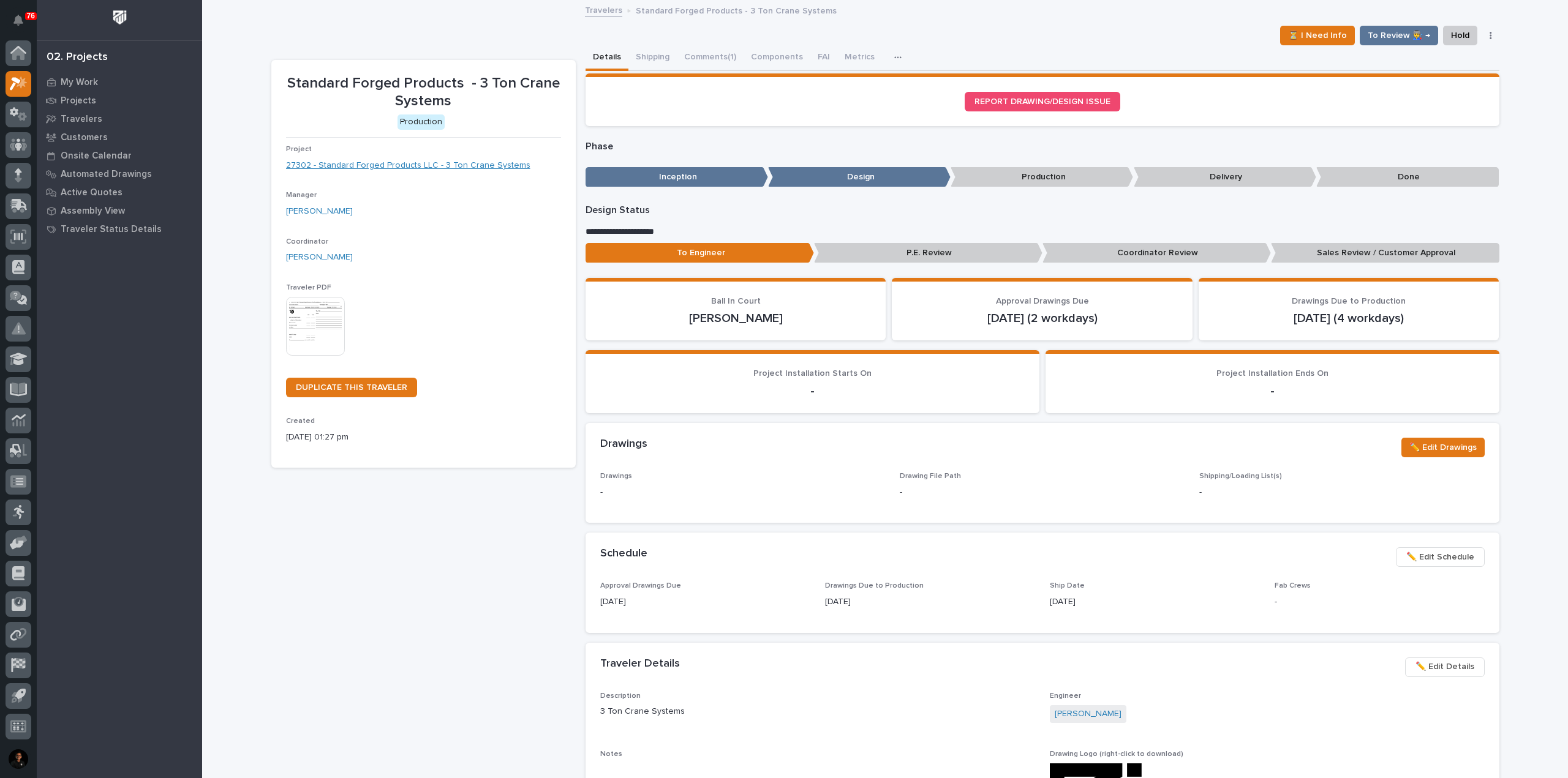
click at [457, 169] on link "27302 - Standard Forged Products LLC - 3 Ton Crane Systems" at bounding box center [407, 165] width 244 height 12
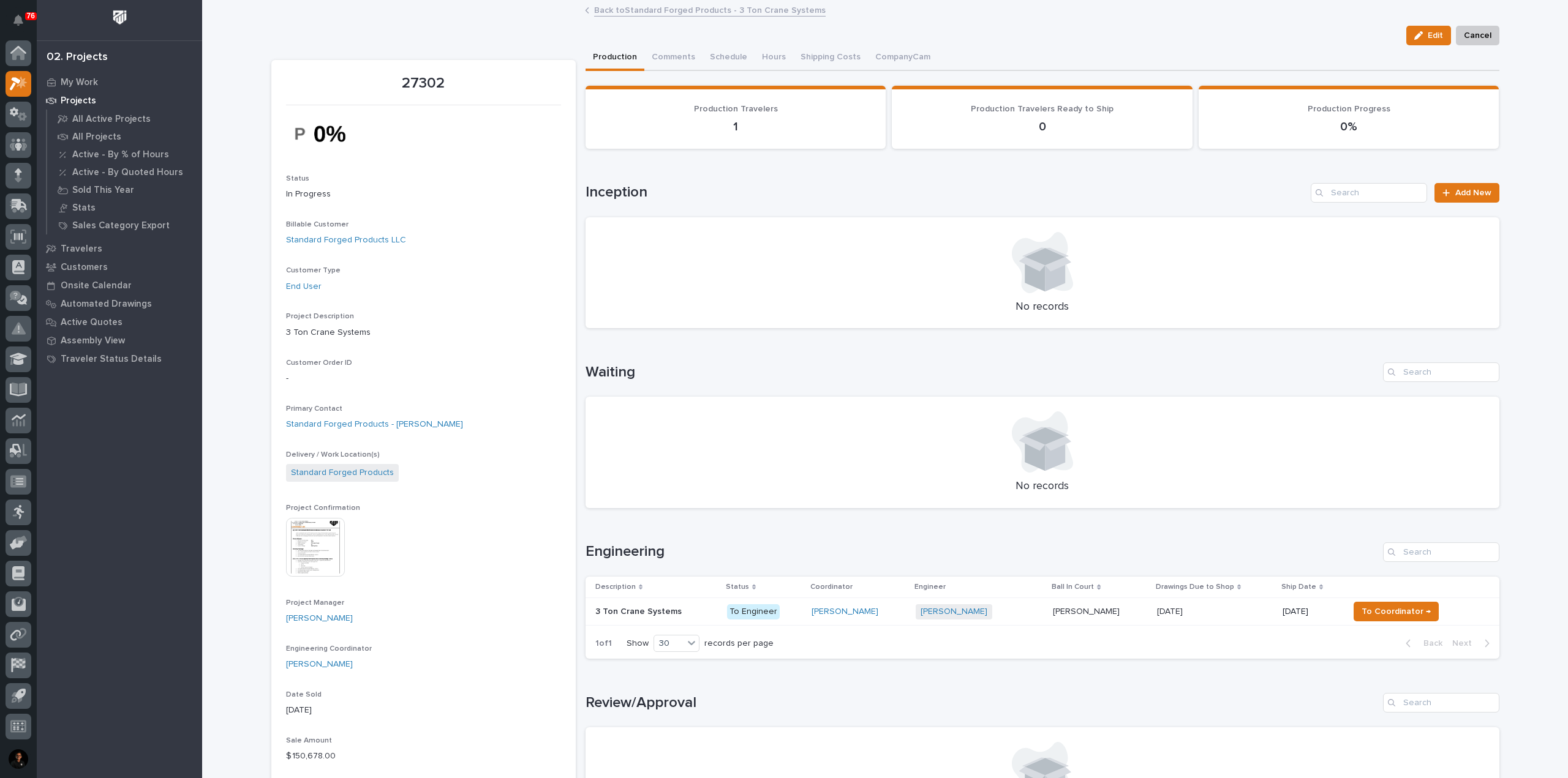
click at [324, 557] on img at bounding box center [315, 547] width 59 height 59
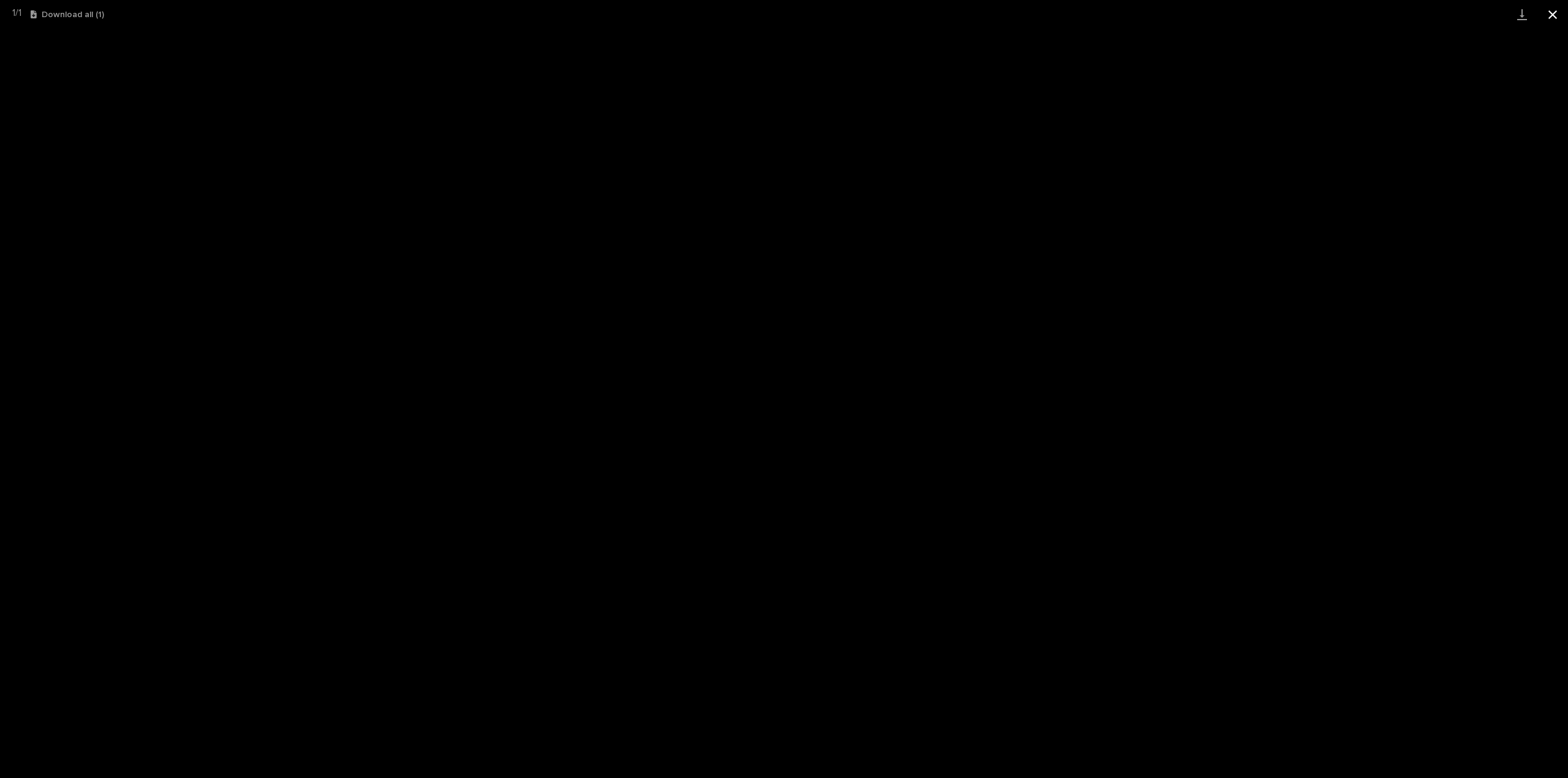
click at [1551, 15] on button "Close gallery" at bounding box center [1553, 14] width 31 height 28
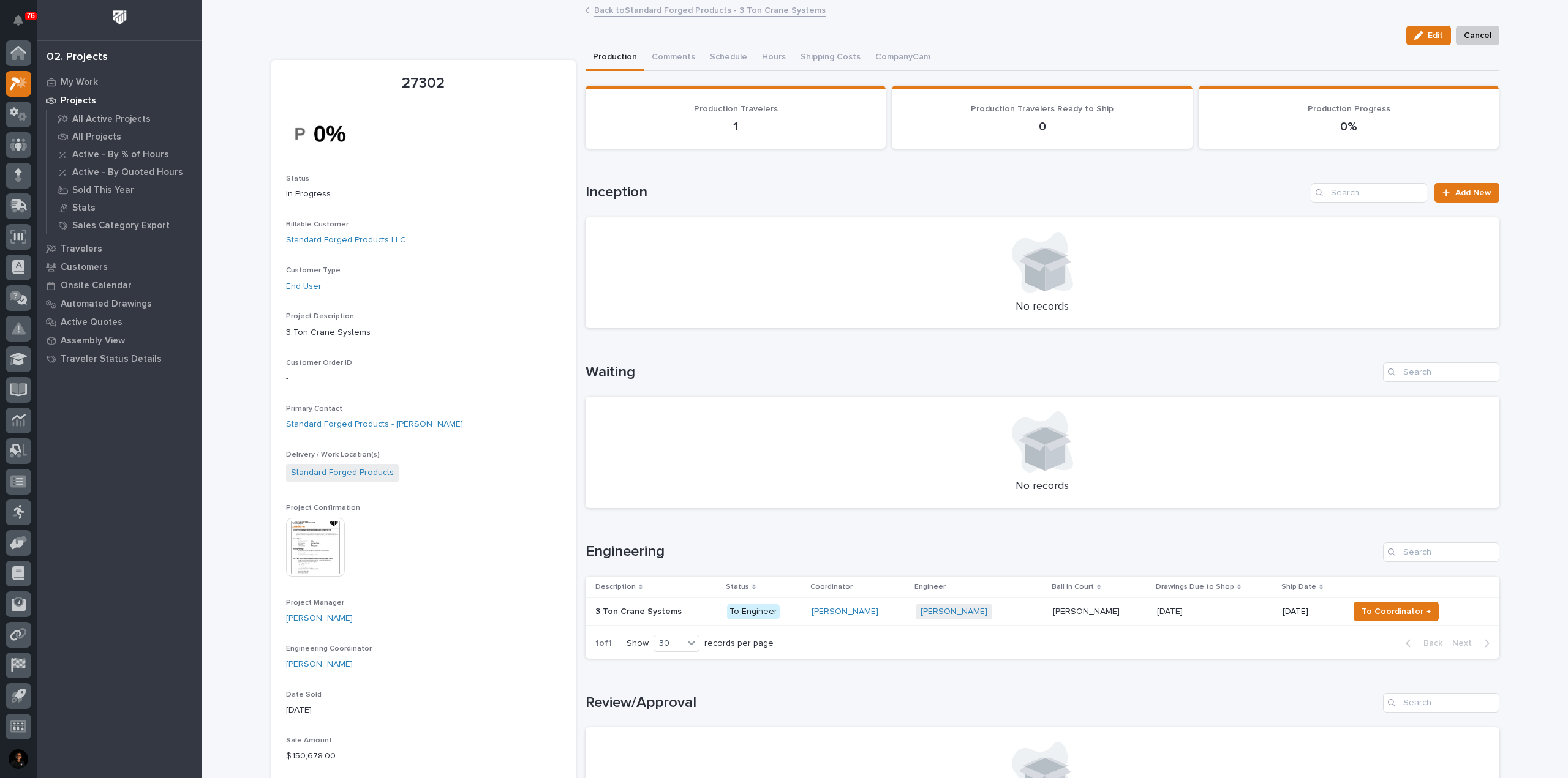
click at [694, 611] on p at bounding box center [656, 612] width 122 height 11
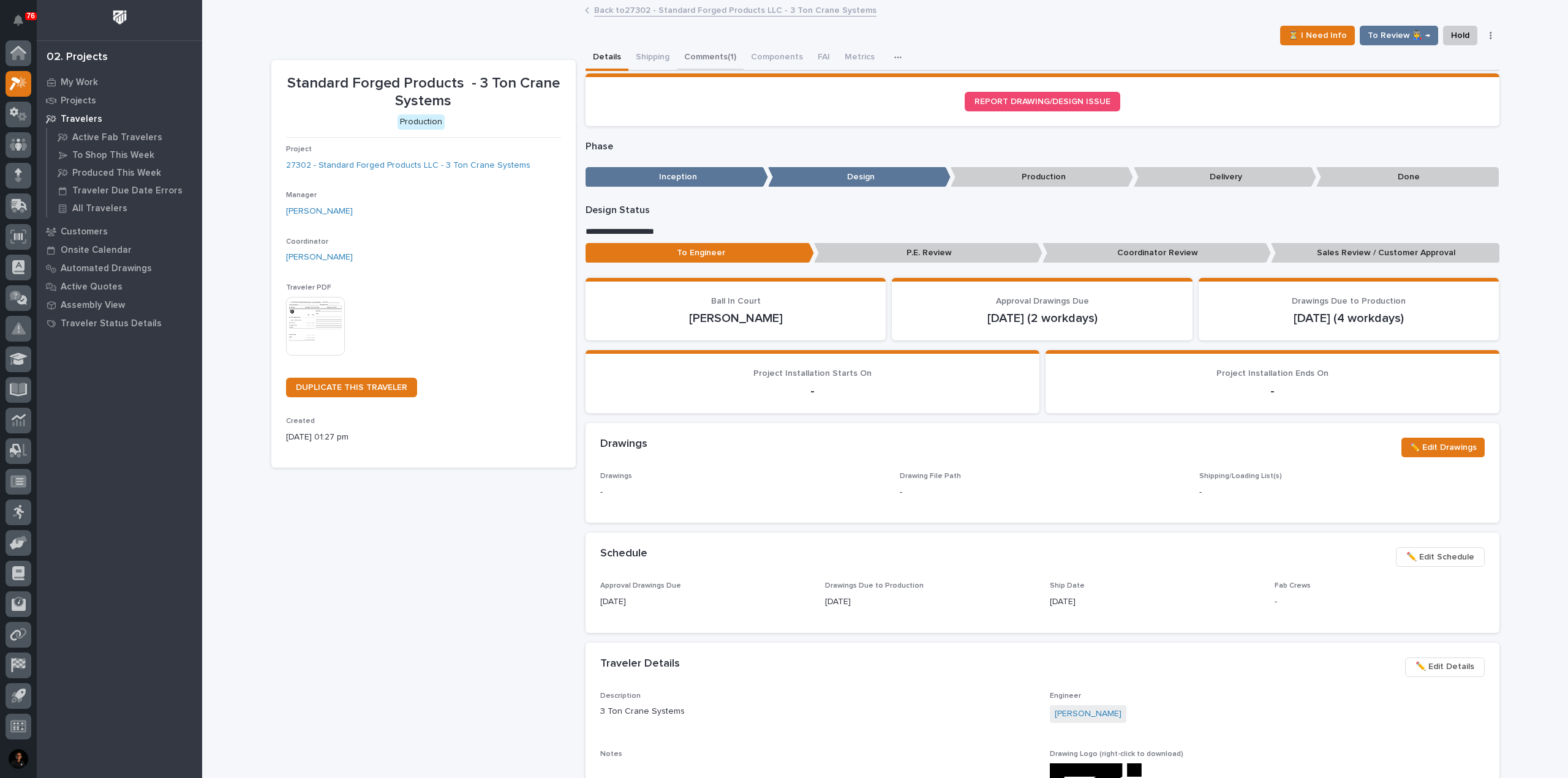
click at [721, 52] on button "Comments (1)" at bounding box center [710, 58] width 67 height 26
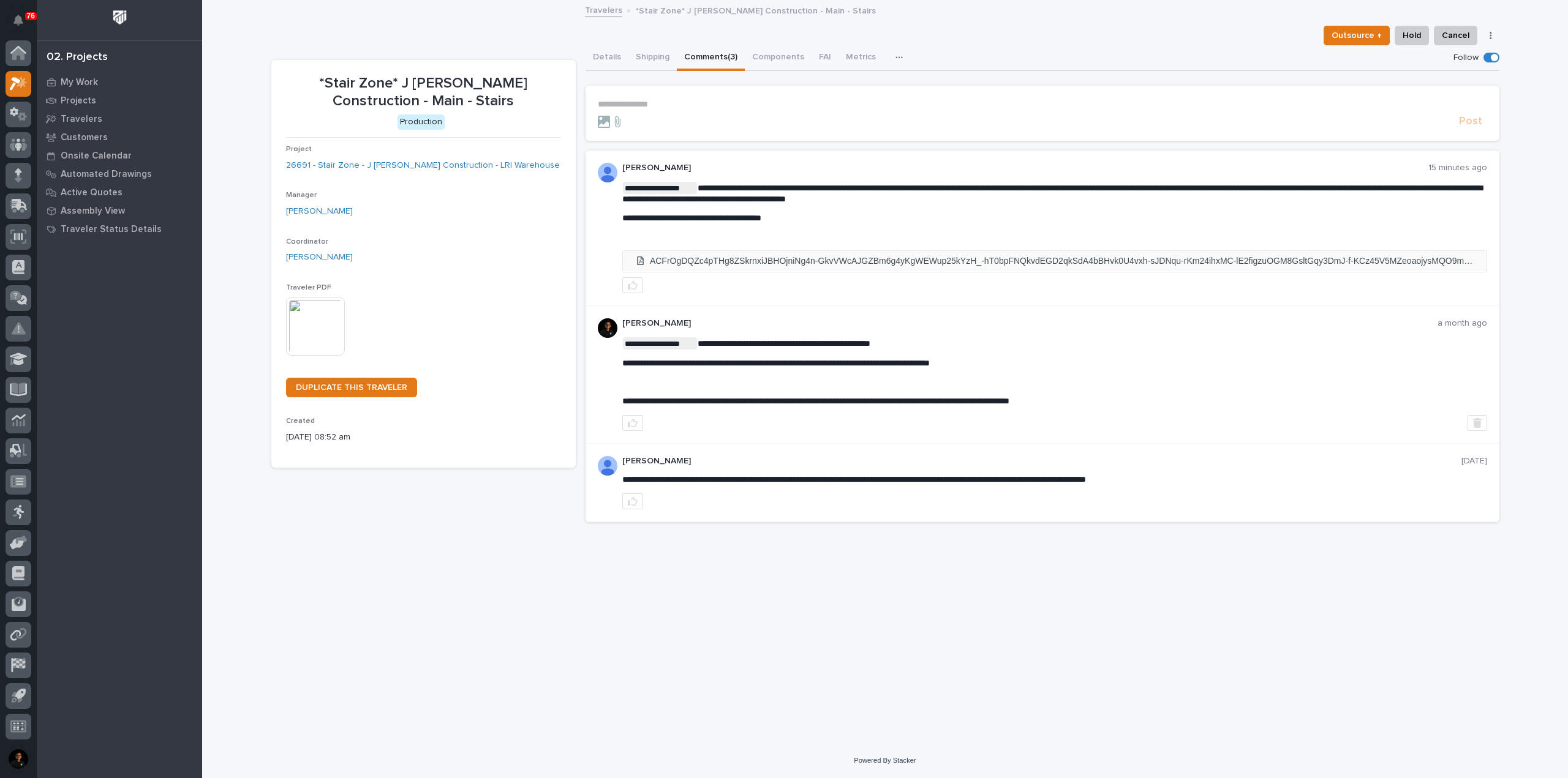
click at [802, 262] on li "ACFrOgDQZc4pTHg8ZSkrnxiJBHOjniNg4n-GkvVWcAJGZBm6g4yKgWEWup25kYzH_-hT0bpFNQkvdEG…" at bounding box center [1054, 261] width 863 height 20
